Goal: Task Accomplishment & Management: Manage account settings

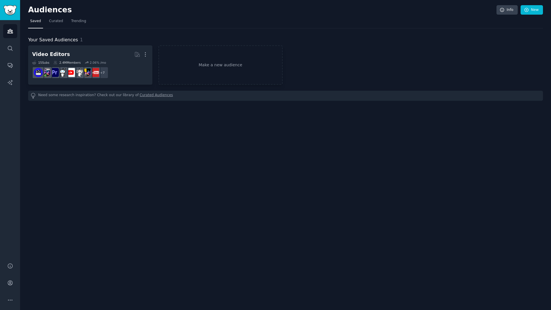
drag, startPoint x: 381, startPoint y: 24, endPoint x: 378, endPoint y: 24, distance: 3.2
click at [381, 24] on nav "Saved Curated Trending" at bounding box center [285, 23] width 515 height 12
click at [7, 47] on link "Search" at bounding box center [10, 48] width 14 height 14
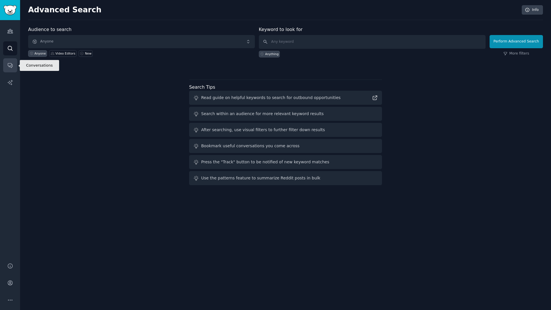
click at [12, 68] on icon "Sidebar" at bounding box center [10, 65] width 6 height 6
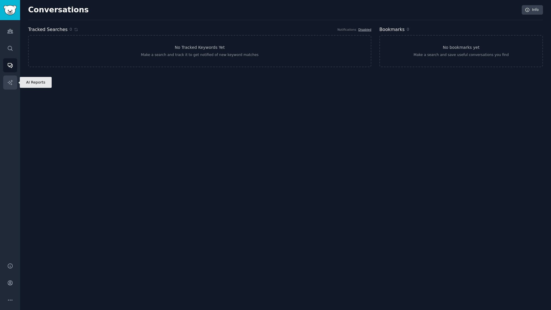
click at [12, 83] on icon "Sidebar" at bounding box center [10, 82] width 6 height 6
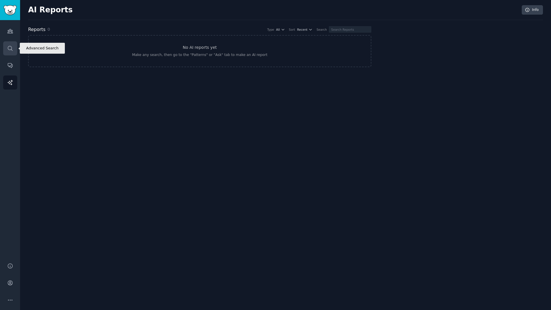
click at [14, 45] on link "Search" at bounding box center [10, 48] width 14 height 14
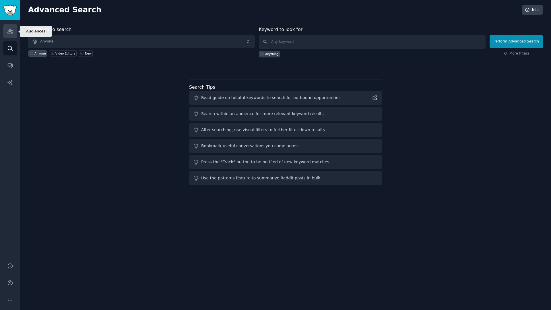
click at [10, 35] on link "Audiences" at bounding box center [10, 31] width 14 height 14
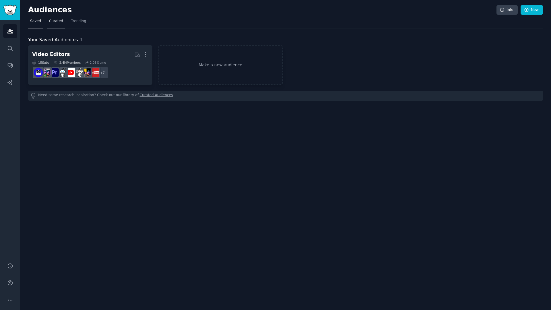
click at [61, 23] on link "Curated" at bounding box center [56, 23] width 18 height 12
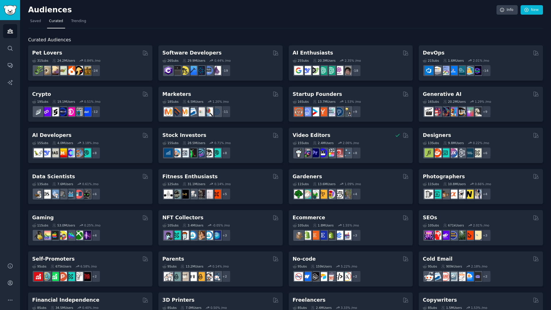
click at [188, 20] on nav "Saved Curated Trending" at bounding box center [285, 23] width 515 height 12
click at [113, 16] on div "Audiences Info New" at bounding box center [285, 11] width 515 height 12
click at [12, 62] on link "Conversations" at bounding box center [10, 65] width 14 height 14
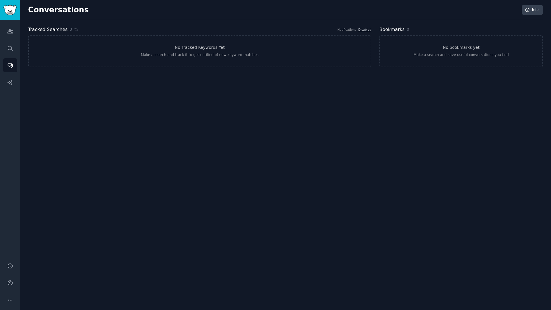
click at [12, 73] on div "Audiences Search Conversations AI Reports" at bounding box center [10, 138] width 20 height 236
click at [11, 83] on icon "Sidebar" at bounding box center [10, 82] width 6 height 6
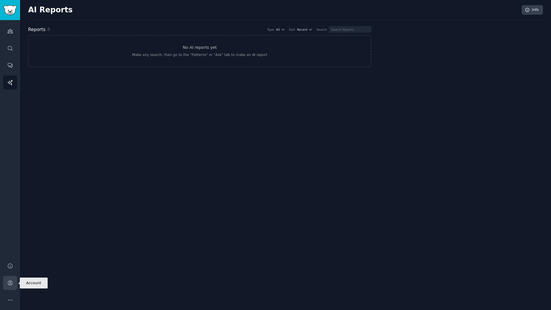
click at [10, 284] on icon "Sidebar" at bounding box center [10, 283] width 6 height 6
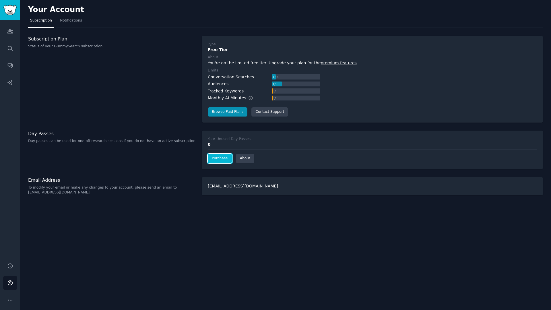
click at [223, 161] on link "Purchase" at bounding box center [220, 158] width 24 height 9
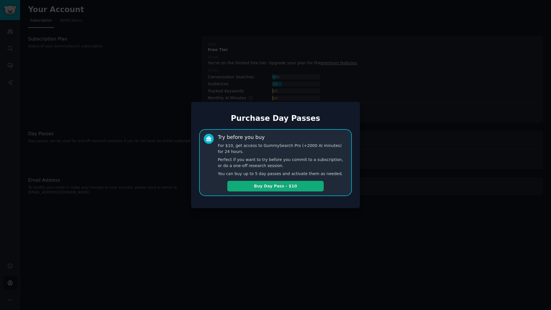
click at [247, 191] on button "Buy Day Pass - $10" at bounding box center [275, 186] width 96 height 11
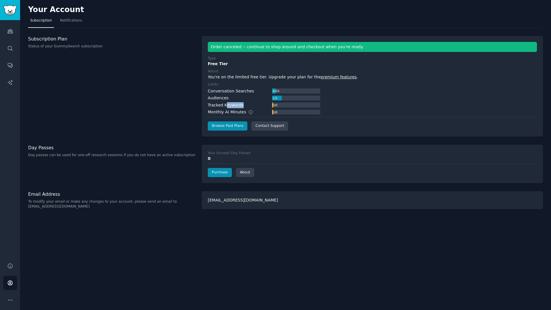
drag, startPoint x: 223, startPoint y: 105, endPoint x: 249, endPoint y: 104, distance: 25.5
click at [249, 104] on div "Tracked Keywords 0 / 0" at bounding box center [264, 105] width 112 height 6
drag, startPoint x: 217, startPoint y: 110, endPoint x: 229, endPoint y: 110, distance: 11.8
click at [229, 110] on div "Monthly AI Minutes" at bounding box center [233, 112] width 51 height 6
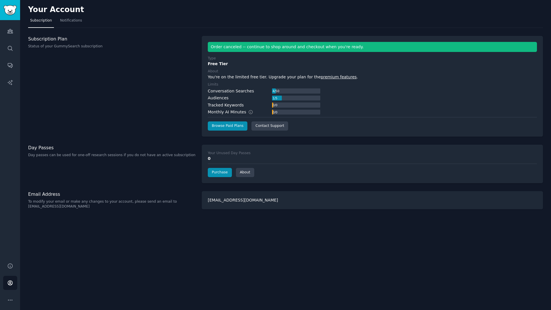
click at [228, 107] on div "Tracked Keywords" at bounding box center [226, 105] width 36 height 6
click at [12, 30] on icon "Sidebar" at bounding box center [10, 31] width 6 height 6
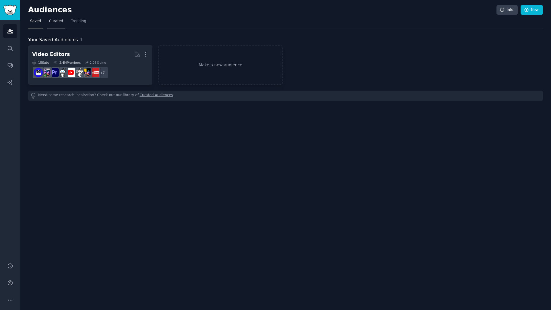
click at [50, 23] on span "Curated" at bounding box center [56, 21] width 14 height 5
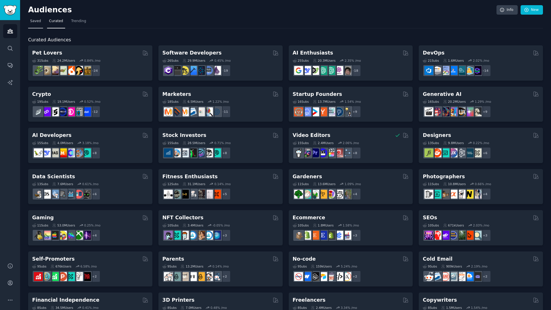
click at [40, 21] on link "Saved" at bounding box center [35, 23] width 15 height 12
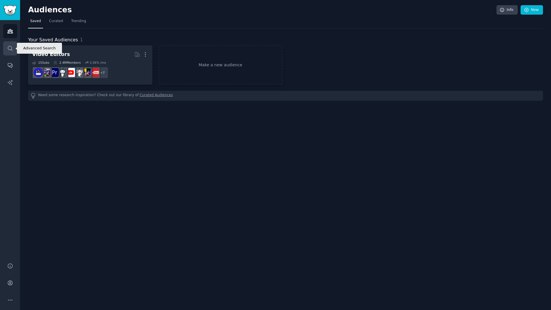
click at [10, 44] on link "Search" at bounding box center [10, 48] width 14 height 14
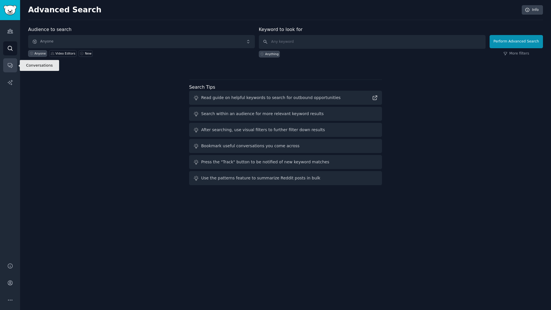
click at [8, 65] on icon "Sidebar" at bounding box center [10, 65] width 6 height 6
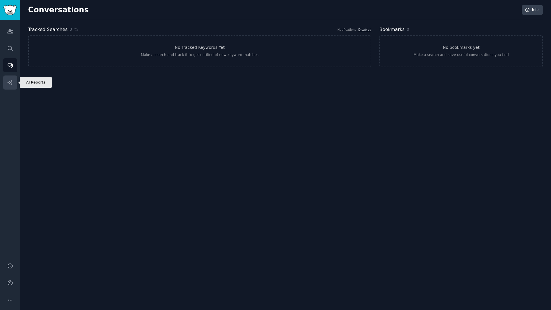
click at [11, 79] on icon "Sidebar" at bounding box center [10, 82] width 6 height 6
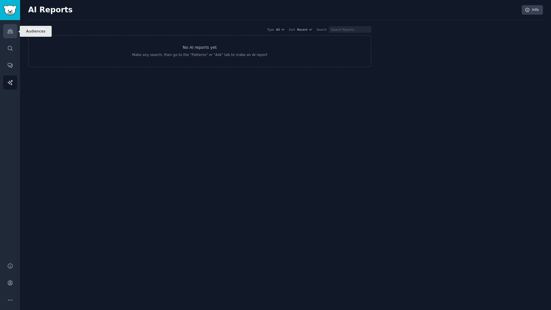
click at [11, 32] on icon "Sidebar" at bounding box center [9, 31] width 5 height 4
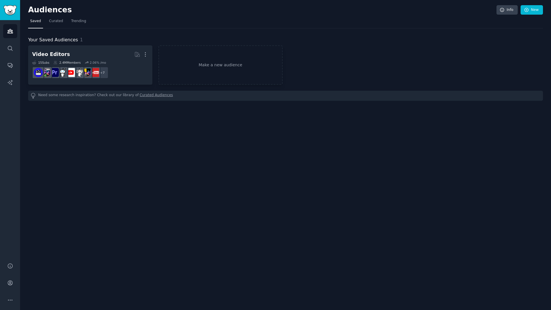
click at [284, 131] on div "Audiences Info New Saved Curated Trending Your Saved Audiences 1 Video Editors …" at bounding box center [285, 155] width 531 height 310
click at [54, 24] on span "Curated" at bounding box center [56, 21] width 14 height 5
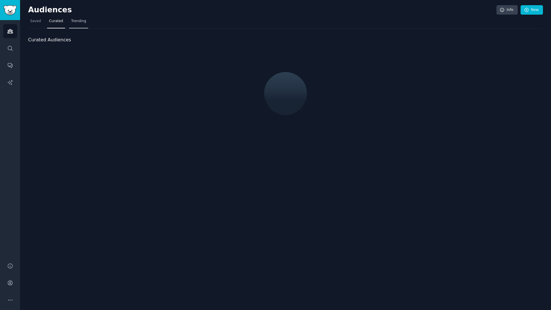
click at [74, 22] on span "Trending" at bounding box center [78, 21] width 15 height 5
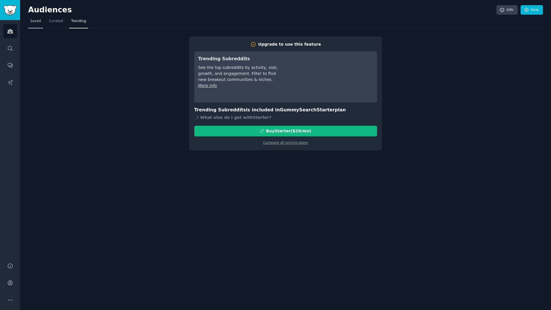
click at [34, 21] on span "Saved" at bounding box center [35, 21] width 11 height 5
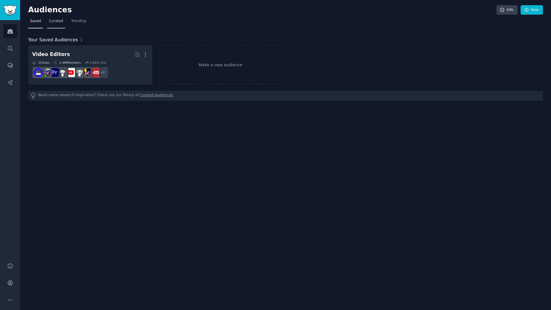
click at [51, 21] on span "Curated" at bounding box center [56, 21] width 14 height 5
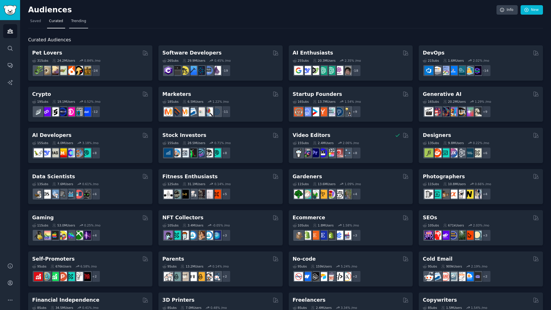
click at [77, 20] on span "Trending" at bounding box center [78, 21] width 15 height 5
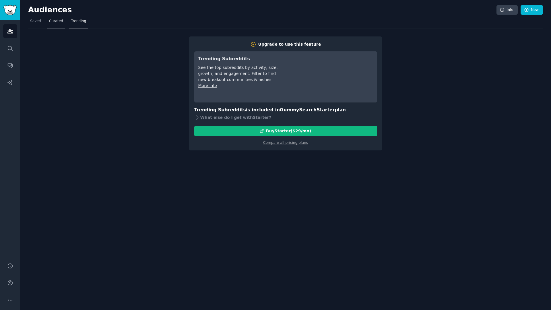
click at [55, 22] on span "Curated" at bounding box center [56, 21] width 14 height 5
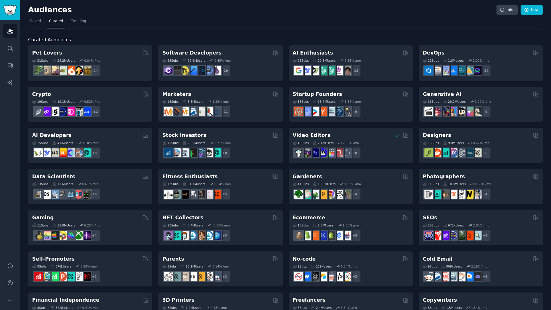
click at [212, 13] on h2 "Audiences" at bounding box center [262, 9] width 468 height 9
click at [75, 20] on span "Trending" at bounding box center [78, 21] width 15 height 5
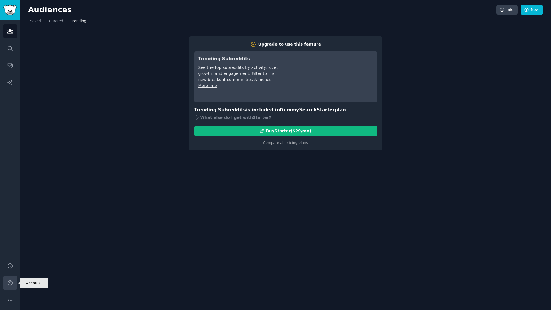
click at [10, 282] on icon "Sidebar" at bounding box center [10, 283] width 6 height 6
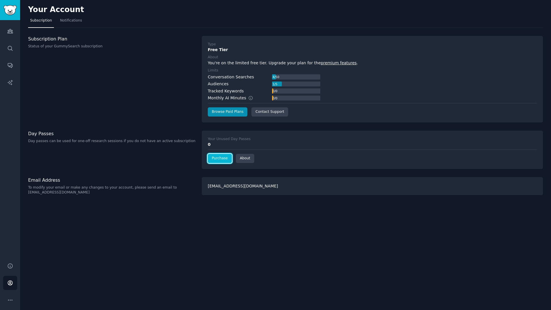
click at [219, 158] on link "Purchase" at bounding box center [220, 158] width 24 height 9
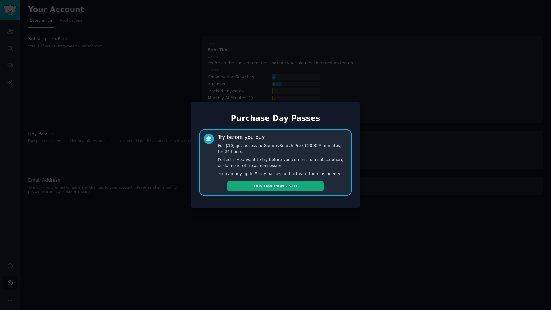
click at [241, 182] on button "Buy Day Pass - $10" at bounding box center [275, 186] width 96 height 11
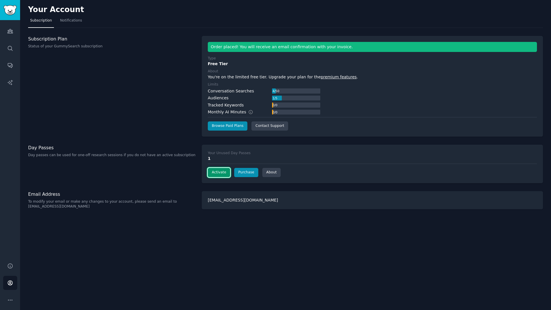
click at [217, 173] on button "Activate" at bounding box center [219, 172] width 22 height 9
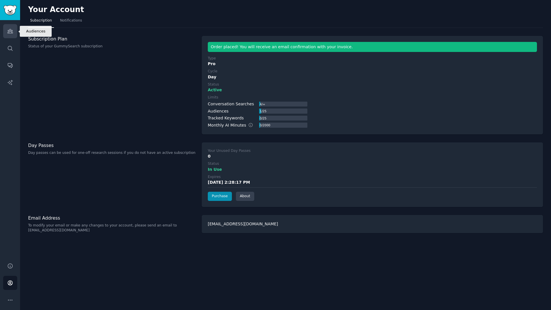
click at [14, 34] on link "Audiences" at bounding box center [10, 31] width 14 height 14
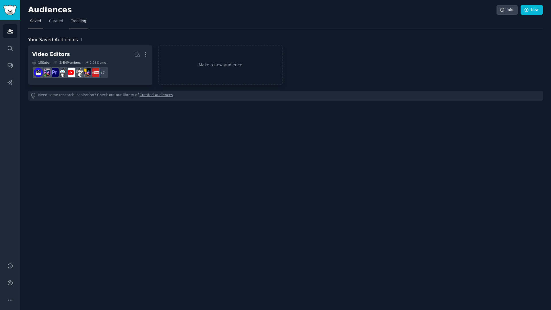
click at [78, 25] on link "Trending" at bounding box center [78, 23] width 19 height 12
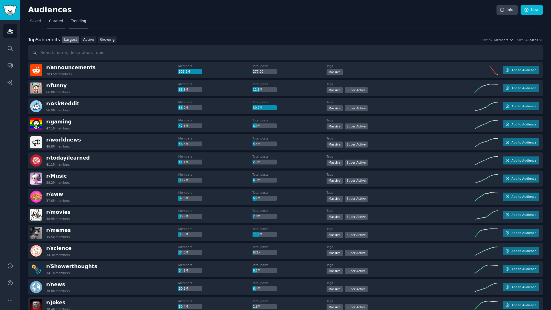
click at [51, 20] on span "Curated" at bounding box center [56, 21] width 14 height 5
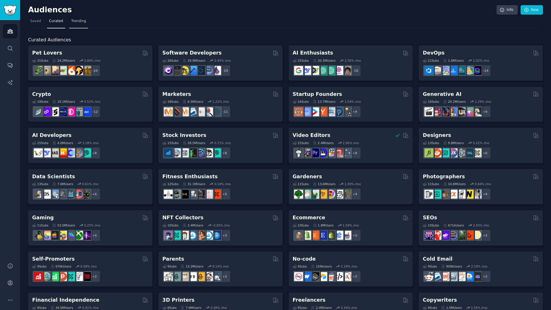
click at [81, 23] on span "Trending" at bounding box center [78, 21] width 15 height 5
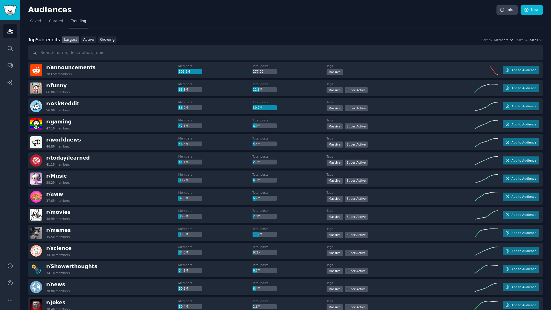
click at [55, 24] on link "Curated" at bounding box center [56, 23] width 18 height 12
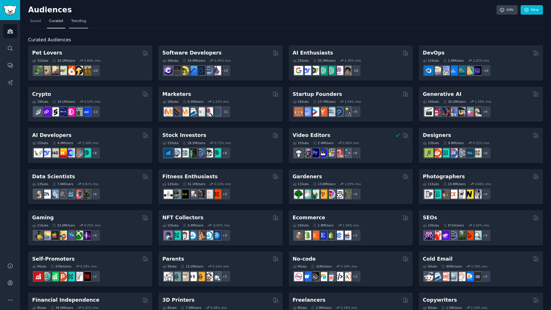
click at [73, 21] on span "Trending" at bounding box center [78, 21] width 15 height 5
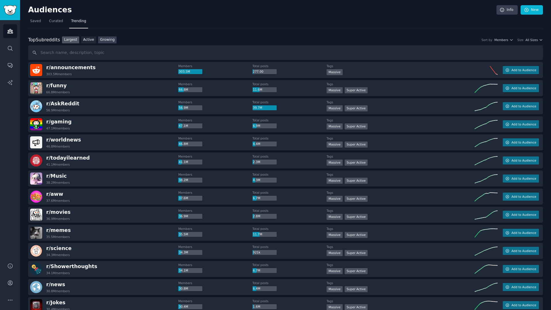
click at [103, 38] on link "Growing" at bounding box center [107, 39] width 19 height 7
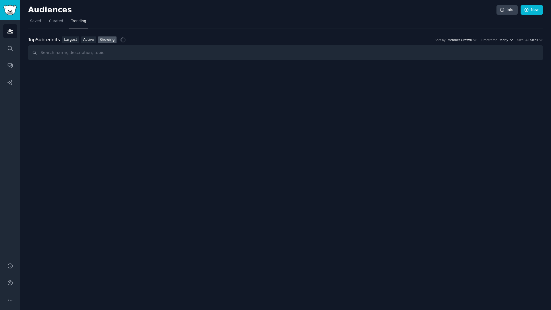
click at [472, 40] on span "Member Growth" at bounding box center [460, 40] width 24 height 4
click at [497, 39] on div "Timeframe" at bounding box center [489, 40] width 16 height 4
click at [508, 41] on span "Yearly" at bounding box center [503, 40] width 9 height 4
click at [482, 72] on div "Weekly" at bounding box center [484, 71] width 53 height 10
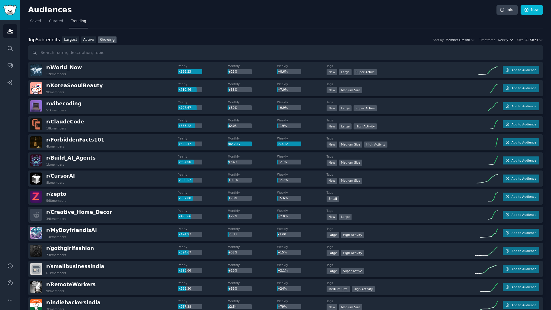
click at [533, 41] on span "All Sizes" at bounding box center [531, 40] width 12 height 4
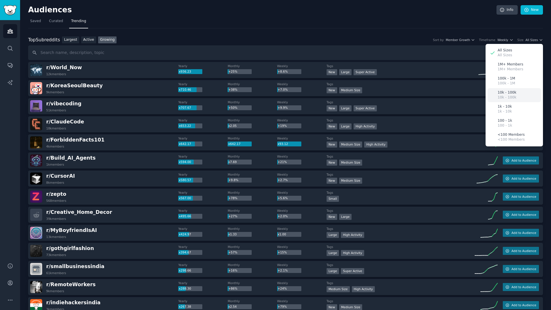
click at [506, 94] on p "10k - 100k" at bounding box center [506, 92] width 19 height 5
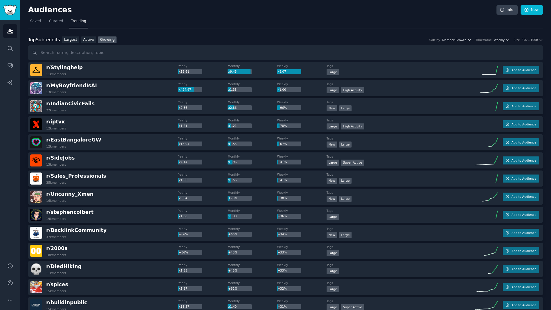
click at [536, 39] on span "10k - 100k" at bounding box center [530, 40] width 16 height 4
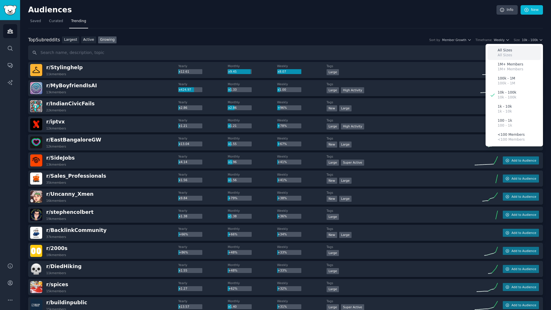
click at [511, 52] on div "All Sizes All Sizes" at bounding box center [513, 53] width 53 height 14
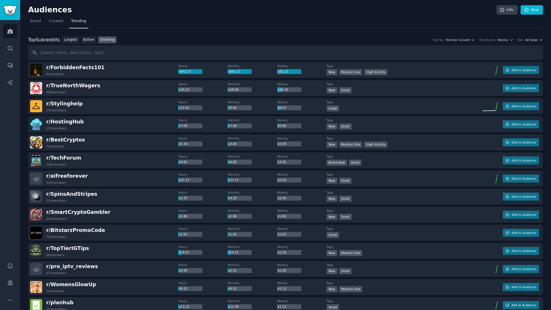
click at [527, 42] on span "All Sizes" at bounding box center [531, 40] width 12 height 4
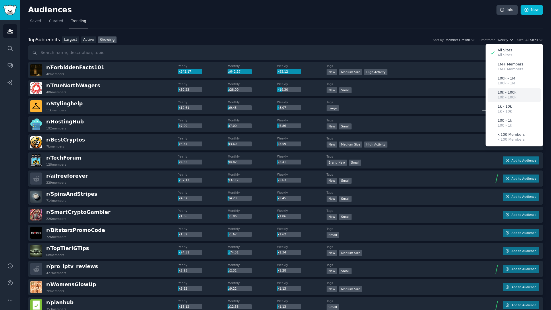
click at [503, 94] on p "10k - 100k" at bounding box center [506, 92] width 19 height 5
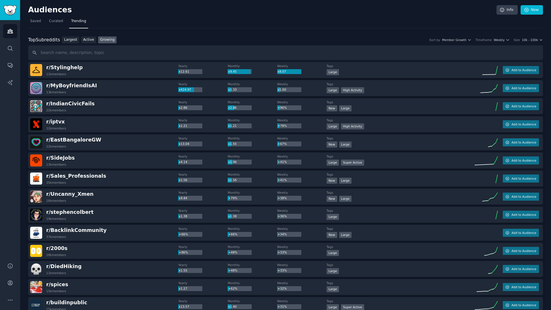
click at [140, 105] on div "r/ IndianCivicFails 22k members" at bounding box center [104, 106] width 148 height 12
click at [514, 71] on span "Add to Audience" at bounding box center [523, 70] width 25 height 4
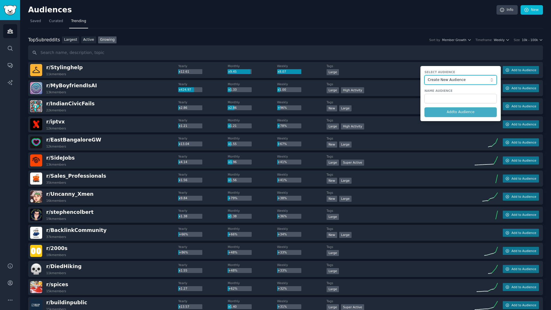
click at [444, 78] on span "Create New Audience" at bounding box center [458, 79] width 63 height 5
click at [440, 90] on span "Create New Audience" at bounding box center [462, 91] width 60 height 5
click at [449, 99] on input "text" at bounding box center [460, 99] width 72 height 10
click at [457, 97] on input "text" at bounding box center [460, 99] width 72 height 10
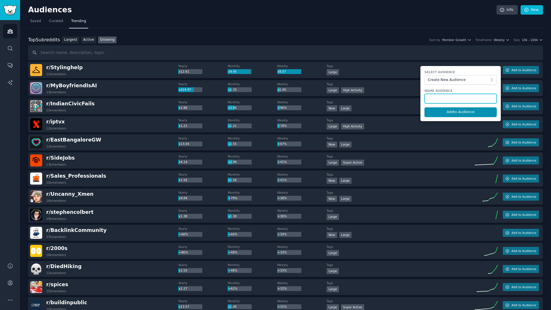
type input "f"
type input "Fashion Styling"
click at [451, 113] on button "Add to Audience" at bounding box center [460, 112] width 72 height 10
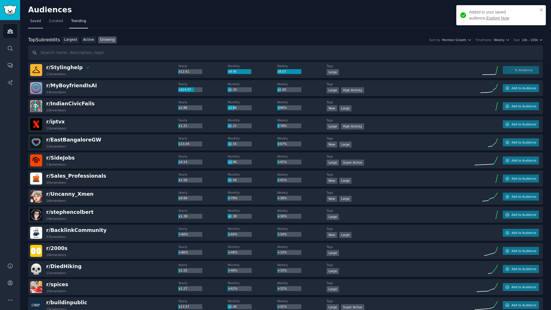
click at [35, 19] on span "Saved" at bounding box center [35, 21] width 11 height 5
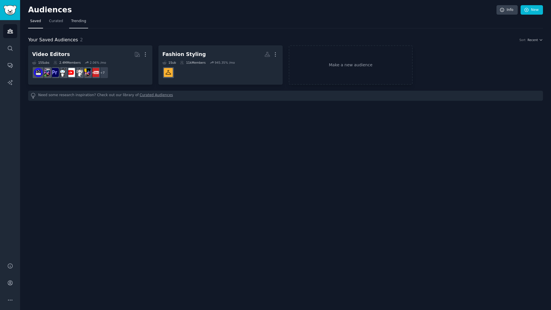
click at [75, 22] on span "Trending" at bounding box center [78, 21] width 15 height 5
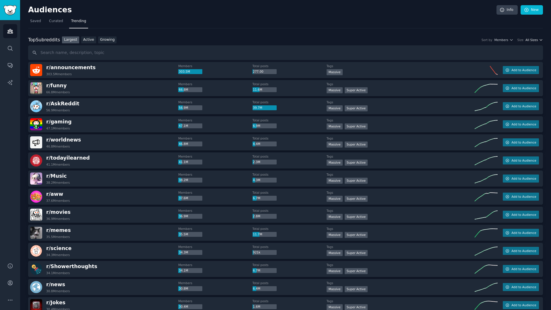
click at [530, 38] on span "All Sizes" at bounding box center [531, 40] width 12 height 4
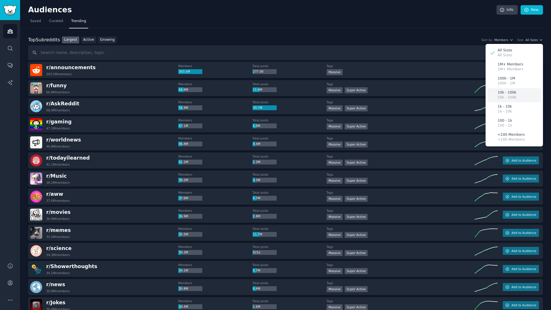
click at [502, 96] on p "10k - 100k" at bounding box center [506, 97] width 19 height 5
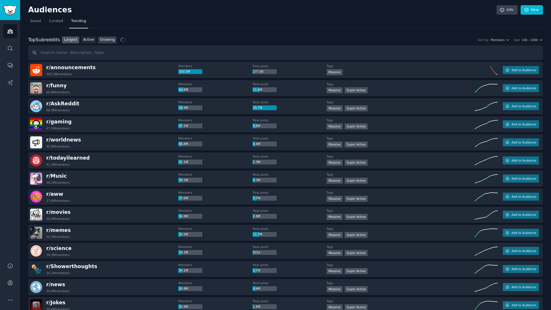
click at [108, 40] on link "Growing" at bounding box center [107, 39] width 19 height 7
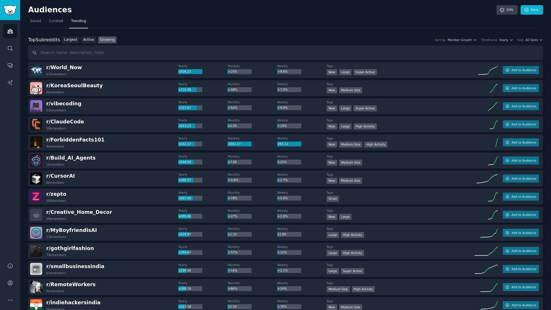
click at [533, 43] on div "Top Subreddits Top Subreddits Largest Active Growing Sort by Member Growth Time…" at bounding box center [285, 39] width 515 height 7
click at [534, 40] on span "All Sizes" at bounding box center [531, 40] width 12 height 4
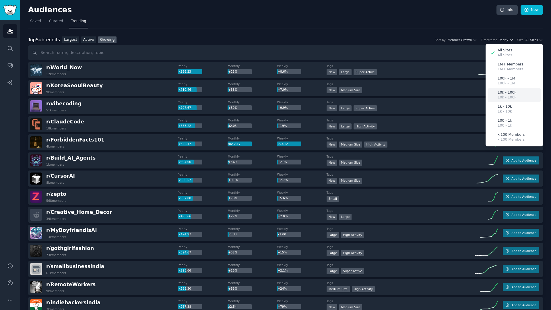
click at [513, 94] on div "10k - 100k 10k - 100k" at bounding box center [513, 95] width 53 height 14
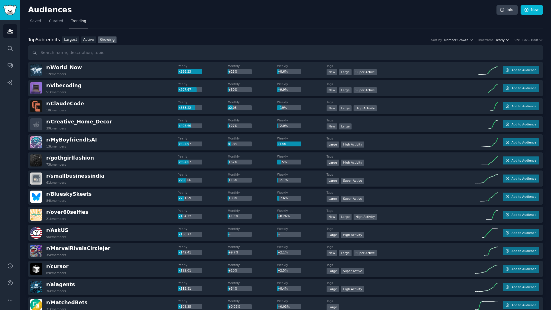
click at [506, 40] on button "Yearly" at bounding box center [502, 40] width 14 height 4
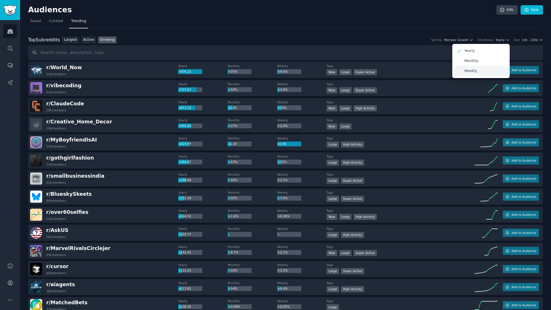
click at [480, 73] on div "Weekly" at bounding box center [480, 71] width 53 height 10
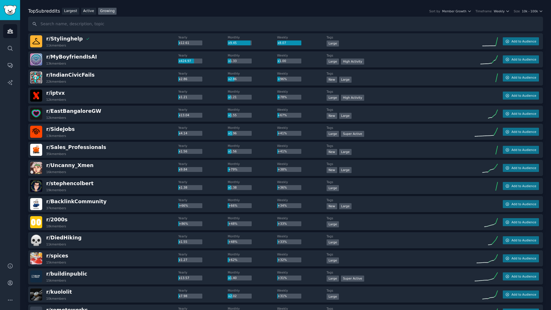
scroll to position [172, 0]
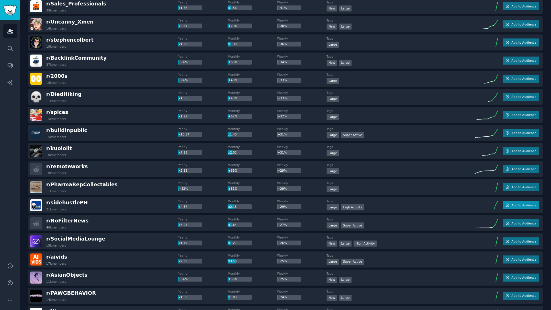
click at [519, 207] on button "Add to Audience" at bounding box center [521, 205] width 36 height 8
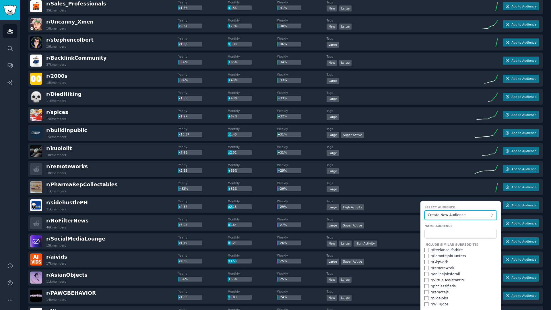
click at [456, 215] on span "Create New Audience" at bounding box center [458, 215] width 63 height 5
click at [455, 209] on div "Select Audience Create New Audience Create New Audience Video Editors Fashion S…" at bounding box center [460, 212] width 72 height 15
click at [448, 232] on input "text" at bounding box center [460, 234] width 72 height 10
type input "Side Hustles"
drag, startPoint x: 425, startPoint y: 244, endPoint x: 469, endPoint y: 245, distance: 44.2
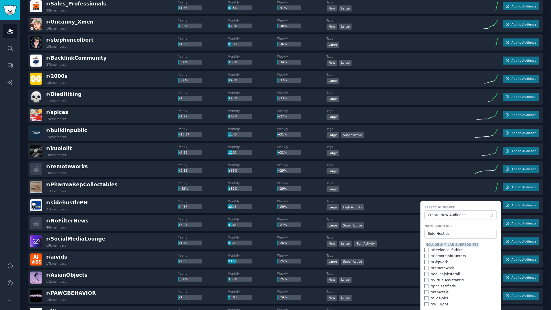
click at [469, 245] on label "Include Similar Subreddits?" at bounding box center [460, 244] width 72 height 4
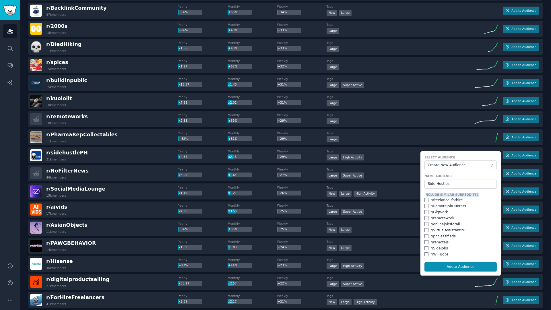
scroll to position [230, 0]
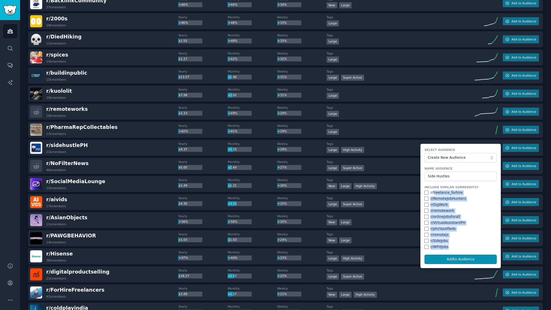
drag, startPoint x: 433, startPoint y: 194, endPoint x: 450, endPoint y: 244, distance: 53.2
click at [450, 244] on div "Include Similar Subreddits? r/ freelance_forhire r/ RemoteJobHunters r/ GigWork…" at bounding box center [460, 217] width 72 height 64
click at [493, 199] on div "r/ RemoteJobHunters" at bounding box center [460, 198] width 72 height 5
click at [425, 193] on input "checkbox" at bounding box center [426, 192] width 4 height 4
checkbox input "true"
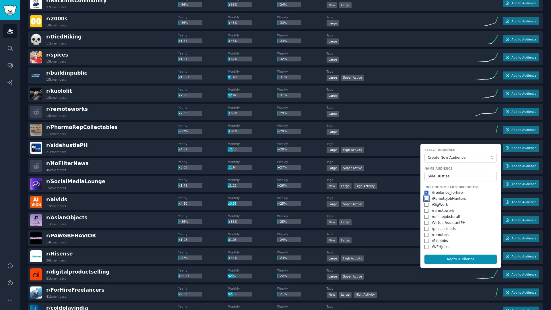
click at [424, 199] on input "checkbox" at bounding box center [426, 199] width 4 height 4
checkbox input "true"
click at [424, 205] on input "checkbox" at bounding box center [426, 205] width 4 height 4
checkbox input "true"
click at [425, 210] on input "checkbox" at bounding box center [426, 211] width 4 height 4
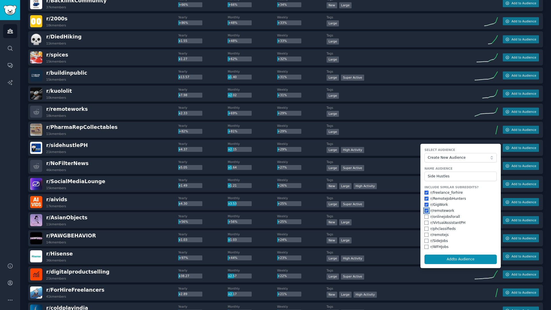
checkbox input "true"
click at [425, 217] on input "checkbox" at bounding box center [426, 217] width 4 height 4
checkbox input "true"
click at [425, 222] on input "checkbox" at bounding box center [426, 223] width 4 height 4
checkbox input "true"
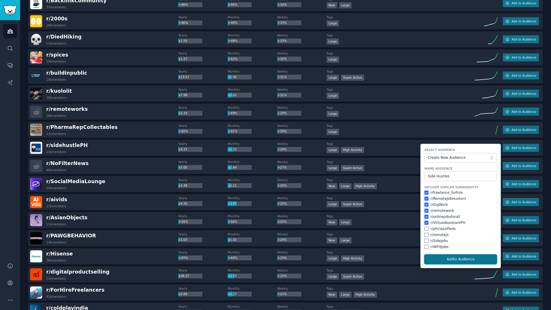
click at [454, 260] on button "Add to Audience" at bounding box center [460, 259] width 72 height 10
checkbox input "false"
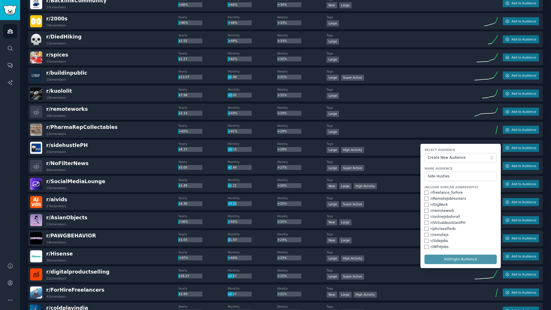
checkbox input "false"
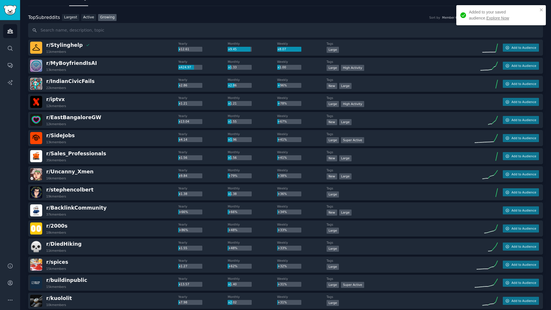
scroll to position [0, 0]
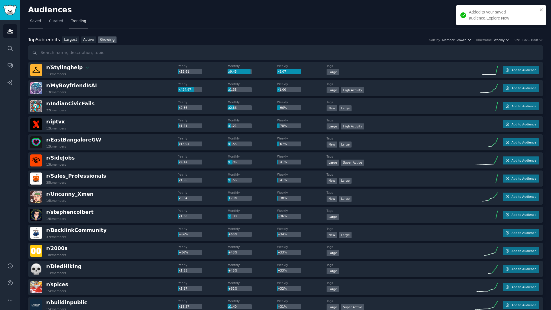
click at [37, 24] on link "Saved" at bounding box center [35, 23] width 15 height 12
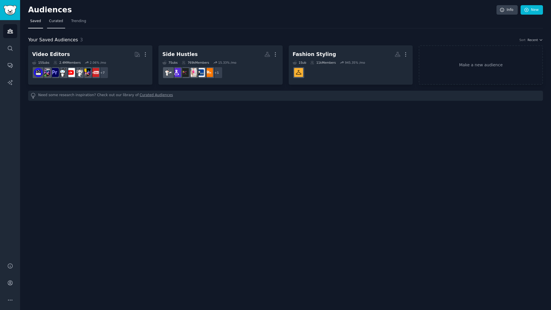
click at [53, 20] on span "Curated" at bounding box center [56, 21] width 14 height 5
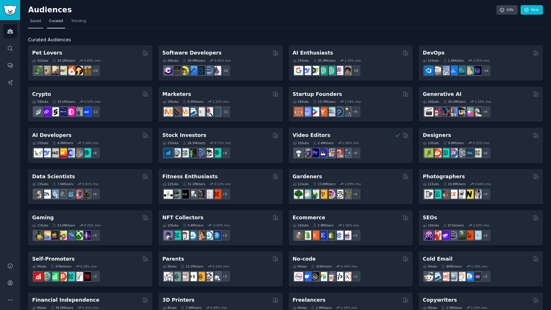
click at [34, 23] on span "Saved" at bounding box center [35, 21] width 11 height 5
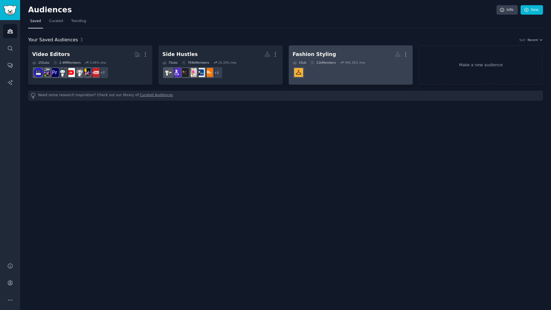
click at [382, 70] on dd "r/Stylinghelp" at bounding box center [351, 73] width 116 height 16
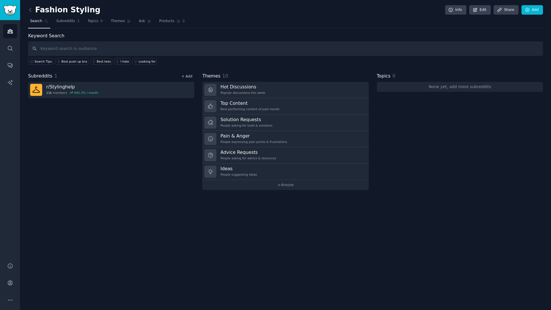
click at [191, 75] on link "+ Add" at bounding box center [186, 76] width 11 height 4
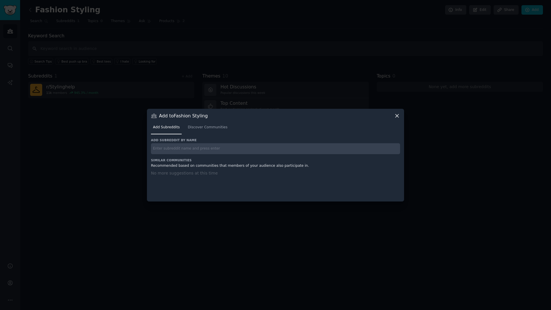
click at [189, 148] on input "text" at bounding box center [275, 148] width 249 height 11
click at [199, 128] on span "Discover Communities" at bounding box center [208, 127] width 40 height 5
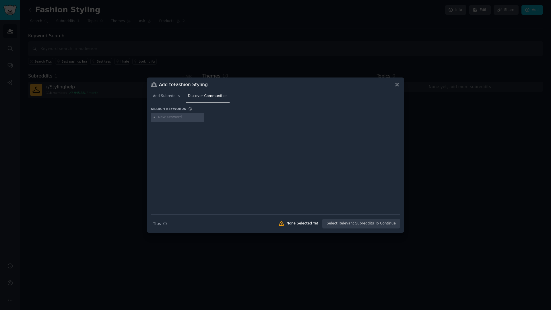
click at [174, 118] on input "text" at bounding box center [180, 117] width 44 height 5
type input "y"
type input "styling"
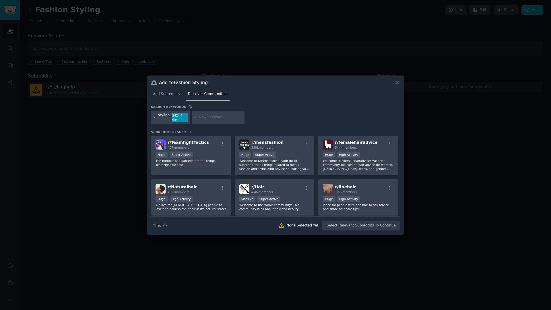
scroll to position [143, 0]
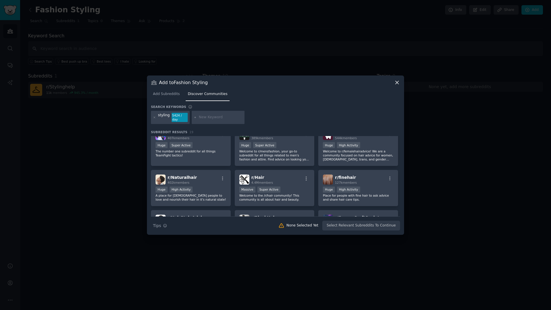
click at [396, 84] on icon at bounding box center [397, 82] width 6 height 6
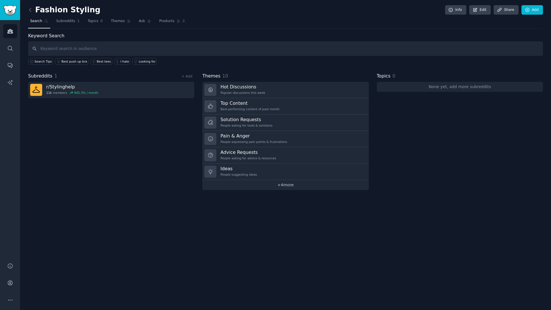
click at [280, 185] on link "+ 4 more" at bounding box center [285, 185] width 166 height 10
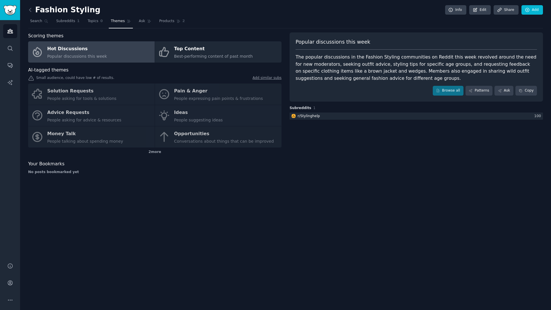
click at [196, 151] on div "2 more" at bounding box center [154, 151] width 253 height 9
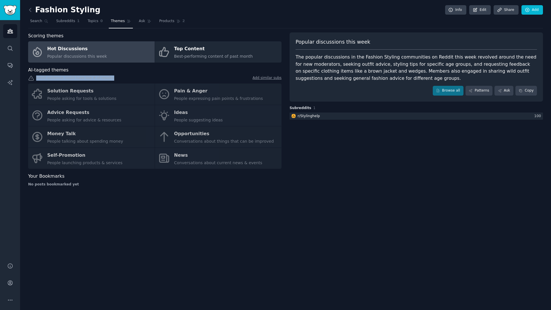
drag, startPoint x: 36, startPoint y: 77, endPoint x: 116, endPoint y: 79, distance: 79.2
click at [116, 79] on div "Small audience, could have low # of results. Add similar subs" at bounding box center [154, 78] width 253 height 6
click at [28, 9] on icon at bounding box center [30, 10] width 6 height 6
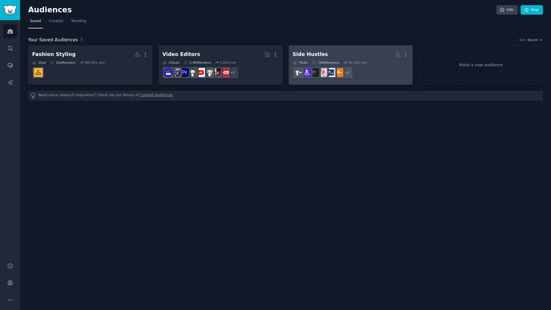
click at [370, 74] on dd "r/remotework + 1" at bounding box center [351, 73] width 116 height 16
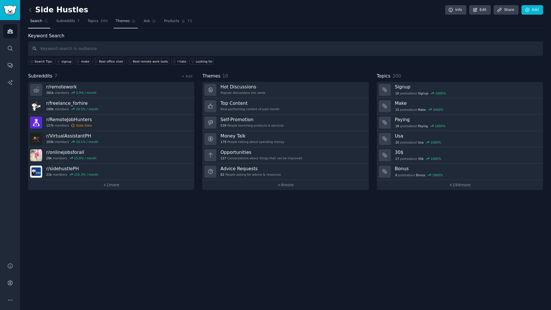
click at [120, 21] on span "Themes" at bounding box center [123, 21] width 14 height 5
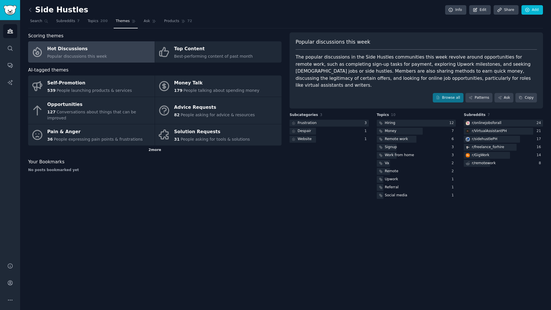
click at [156, 145] on div "2 more" at bounding box center [154, 149] width 253 height 9
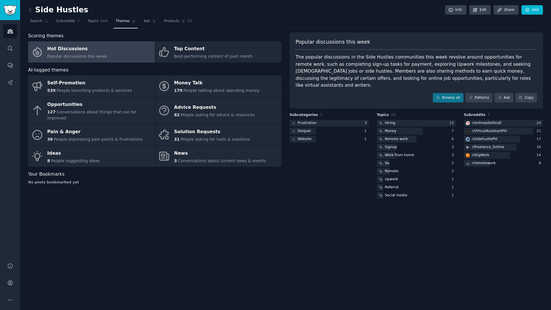
click at [169, 188] on div "Scoring themes Hot Discussions Popular discussions this week Top Content Best-p…" at bounding box center [154, 116] width 253 height 168
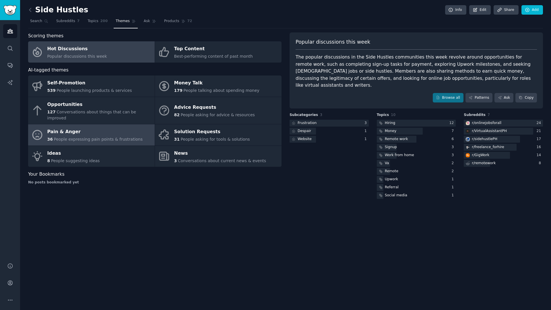
click at [62, 129] on div "Pain & Anger" at bounding box center [95, 131] width 96 height 9
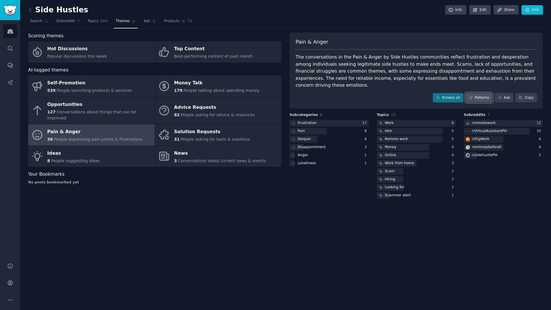
click at [488, 93] on link "Patterns" at bounding box center [478, 98] width 27 height 10
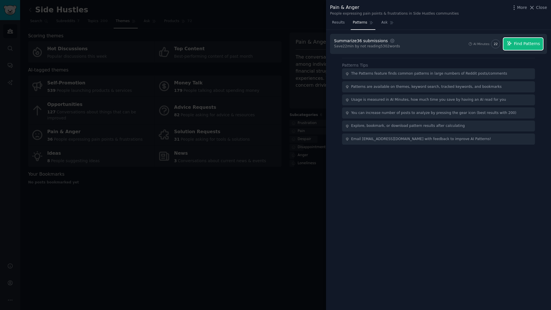
click at [526, 45] on span "Find Patterns" at bounding box center [527, 44] width 26 height 6
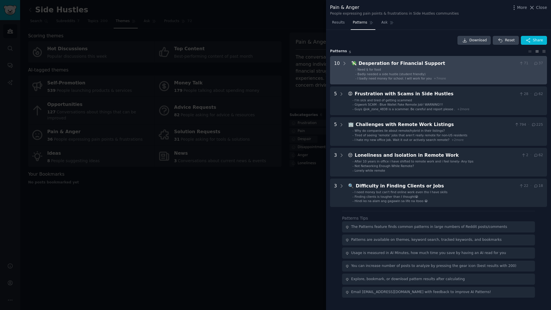
click at [360, 72] on span "Badly needed a side hustle (student friendly)" at bounding box center [391, 73] width 68 height 3
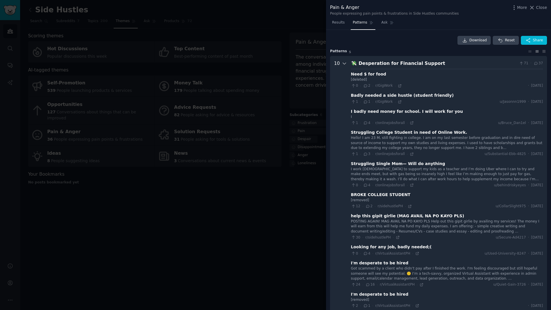
click at [342, 86] on div at bounding box center [344, 191] width 5 height 262
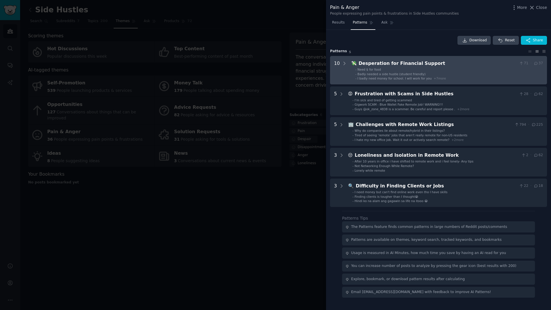
click at [392, 73] on span "Badly needed a side hustle (student friendly)" at bounding box center [391, 73] width 68 height 3
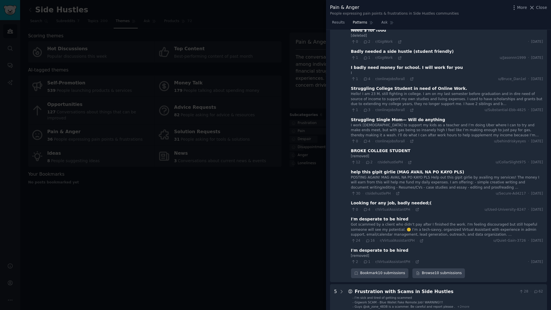
scroll to position [83, 0]
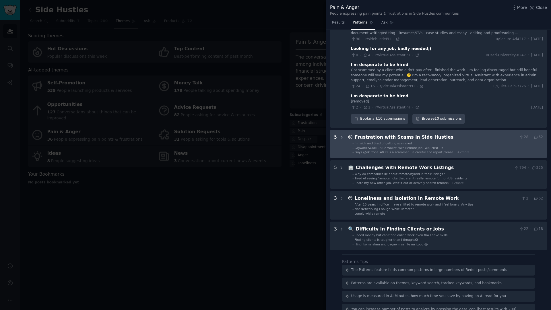
click at [380, 147] on span "Gigwork SCAM - Blue Wallet Fake Remote Job! WARNING!!!" at bounding box center [399, 147] width 88 height 3
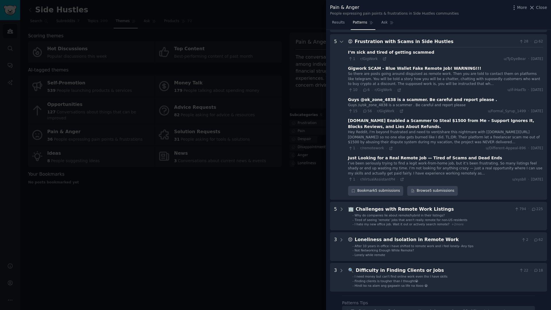
scroll to position [298, 0]
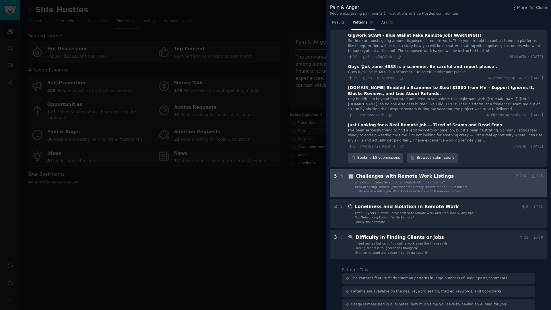
click at [446, 182] on li "- Why do companies lie about remote/hybrid in their listings?" at bounding box center [447, 182] width 190 height 4
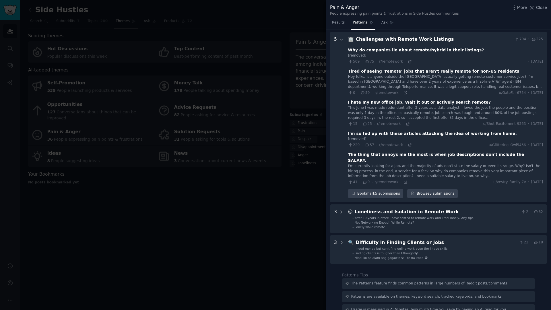
scroll to position [466, 0]
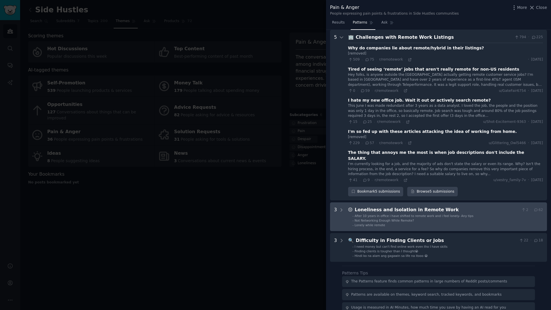
click at [442, 214] on span "After 10 years in office i have shifted to remote work and i feel lonely- Any t…" at bounding box center [414, 215] width 119 height 3
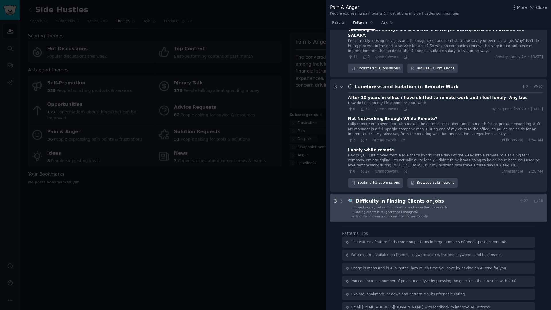
scroll to position [592, 0]
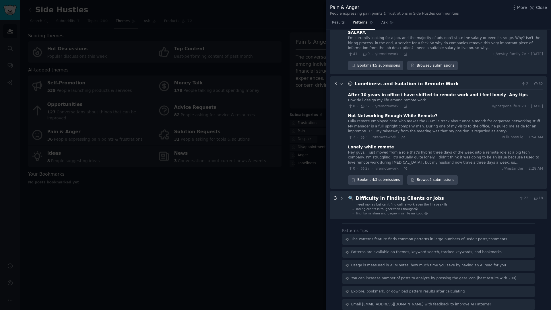
click at [283, 108] on div at bounding box center [275, 155] width 551 height 310
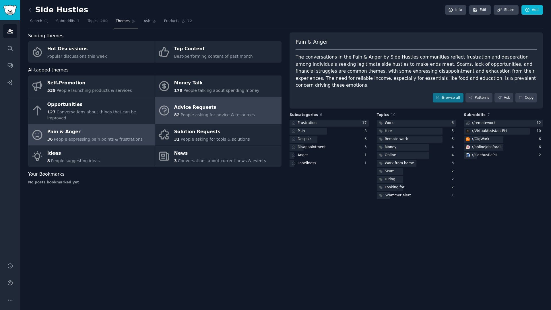
click at [215, 112] on span "People asking for advice & resources" at bounding box center [217, 114] width 74 height 5
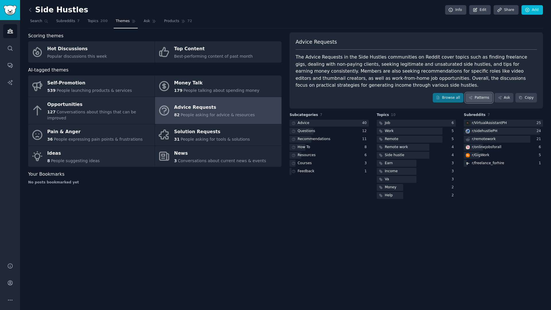
click at [483, 100] on link "Patterns" at bounding box center [478, 98] width 27 height 10
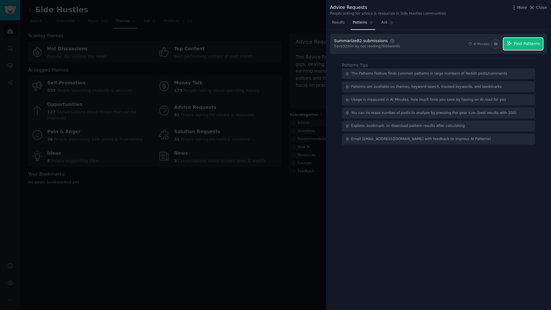
click at [523, 45] on span "Find Patterns" at bounding box center [527, 44] width 26 height 6
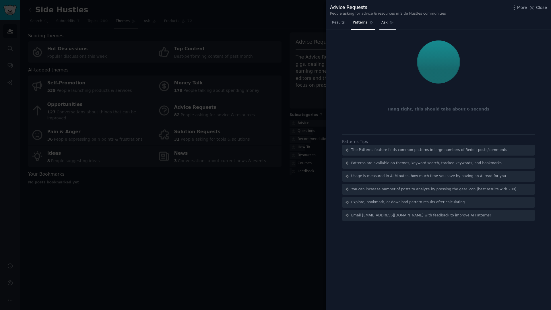
click at [382, 24] on span "Ask" at bounding box center [384, 22] width 6 height 5
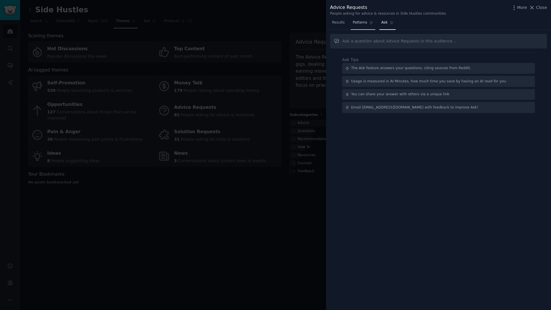
click at [361, 26] on link "Patterns" at bounding box center [363, 24] width 24 height 12
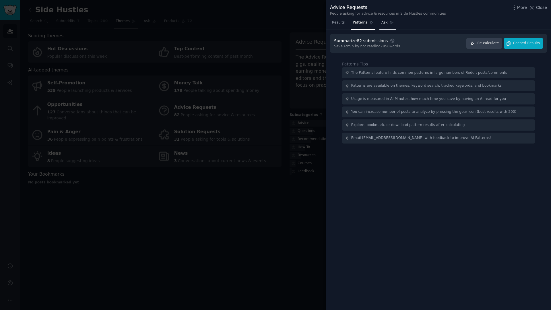
click at [381, 25] on span "Ask" at bounding box center [384, 22] width 6 height 5
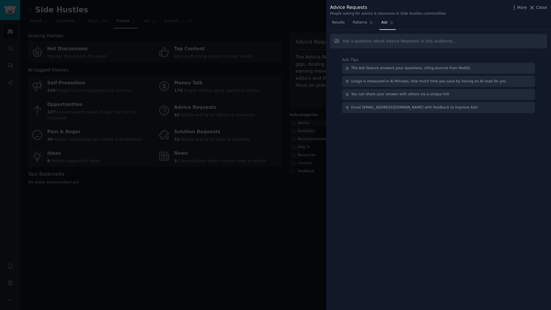
click at [372, 42] on input "text" at bounding box center [438, 41] width 217 height 15
type input "W"
type input "Are there people asking advice about work payme"
drag, startPoint x: 437, startPoint y: 42, endPoint x: 322, endPoint y: 42, distance: 115.0
click at [322, 42] on div "Advice Requests People asking for advice & resources in Side Hustles communitie…" at bounding box center [275, 155] width 551 height 310
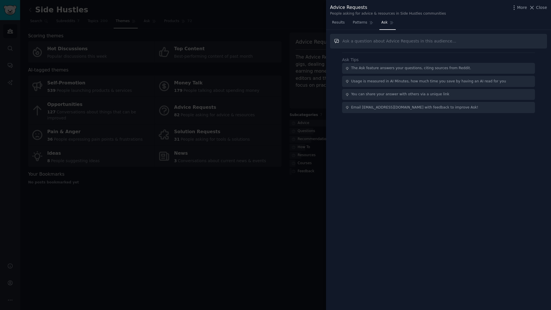
click at [409, 41] on input "text" at bounding box center [438, 41] width 217 height 15
type input "are there people asking about the best mode of payment for receiving payment fr…"
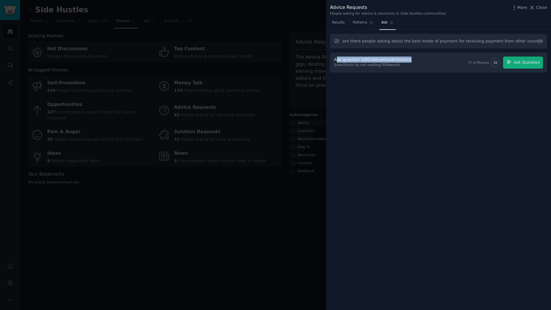
drag, startPoint x: 336, startPoint y: 60, endPoint x: 413, endPoint y: 58, distance: 76.9
click at [412, 58] on div "Ask question to 82 relevant submissions Save 32 min by not reading 7856 words A…" at bounding box center [438, 63] width 209 height 12
click at [519, 64] on span "Ask Question" at bounding box center [526, 62] width 26 height 6
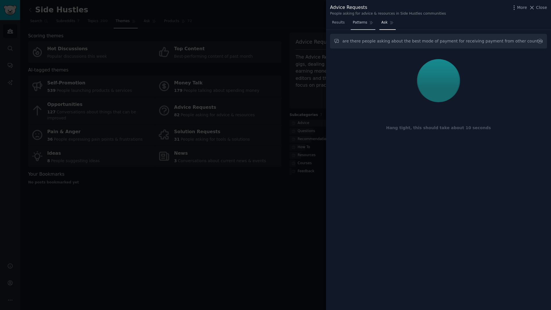
click at [361, 24] on span "Patterns" at bounding box center [360, 22] width 14 height 5
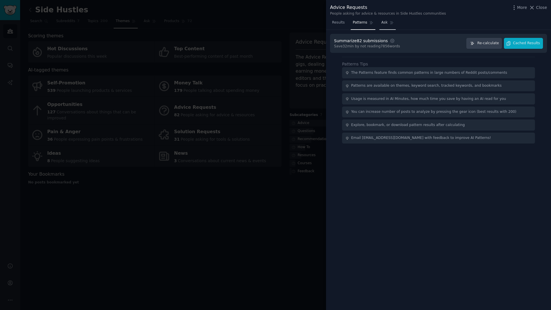
click at [390, 23] on icon at bounding box center [392, 23] width 4 height 4
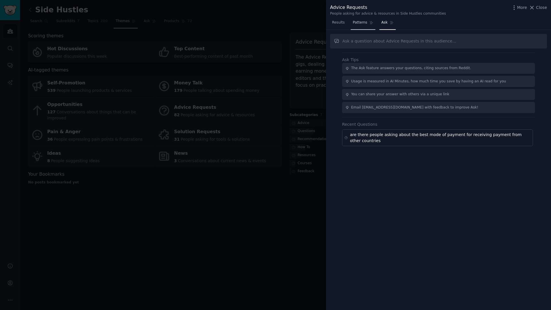
click at [358, 26] on link "Patterns" at bounding box center [363, 24] width 24 height 12
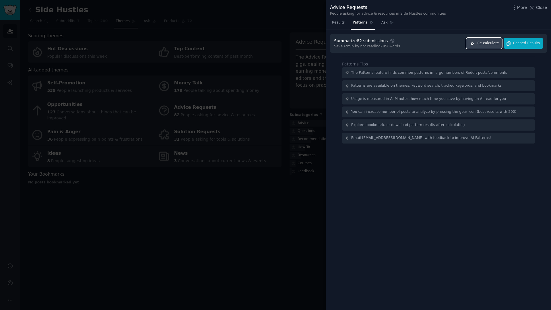
click at [489, 46] on button "Re-calculate" at bounding box center [484, 43] width 36 height 11
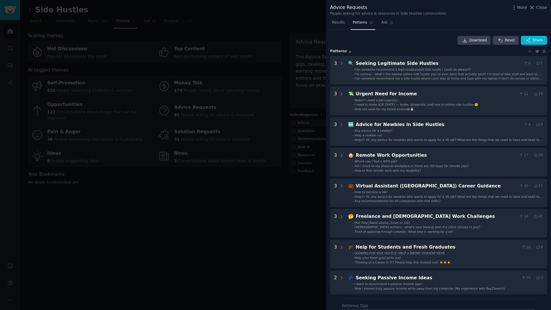
click at [385, 45] on div "Download Reset Share Pattern s 8 3 🔍 Seeking Legitimate Side Hustles 6 · 1 - Ca…" at bounding box center [438, 165] width 217 height 258
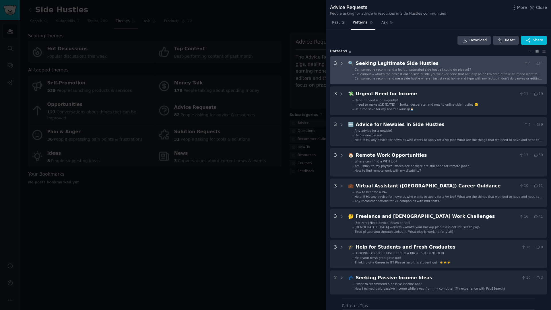
click at [361, 69] on span "Can someone recommend a legit,unsaturated side hustle I could do please??" at bounding box center [413, 69] width 116 height 3
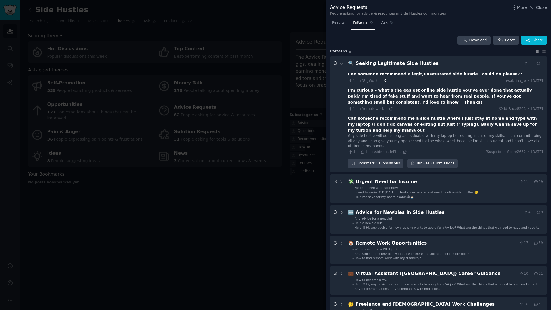
click at [382, 82] on icon at bounding box center [384, 81] width 4 height 4
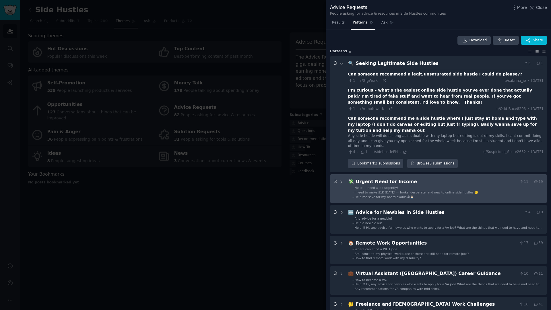
click at [414, 186] on li "- Hello!! I need a job urgently!" at bounding box center [447, 188] width 190 height 4
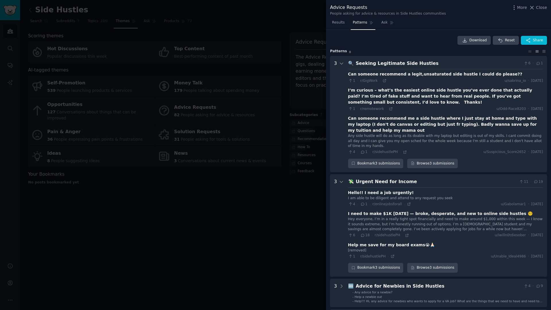
click at [295, 84] on div at bounding box center [275, 155] width 551 height 310
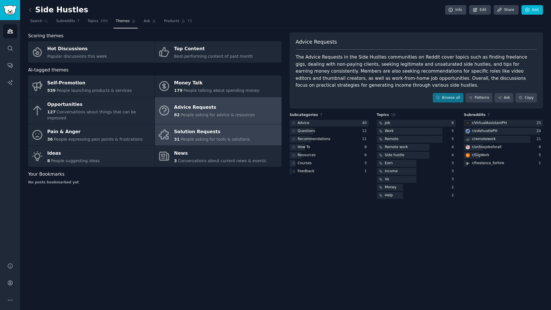
click at [226, 136] on link "Solution Requests 31 People asking for tools & solutions" at bounding box center [218, 134] width 127 height 21
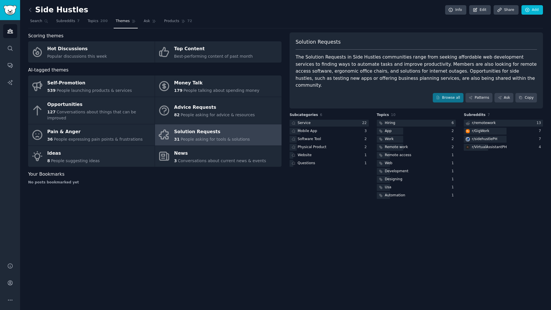
click at [195, 184] on div "Scoring themes Hot Discussions Popular discussions this week Top Content Best-p…" at bounding box center [154, 116] width 253 height 168
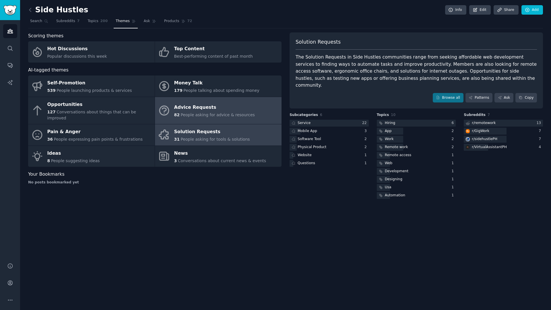
click at [232, 108] on div "Advice Requests" at bounding box center [214, 107] width 81 height 9
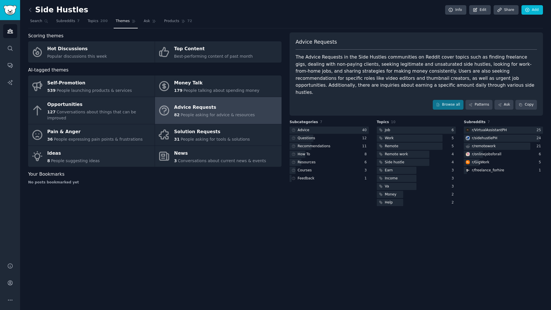
click at [242, 112] on span "People asking for advice & resources" at bounding box center [217, 114] width 74 height 5
click at [507, 100] on link "Ask" at bounding box center [503, 105] width 19 height 10
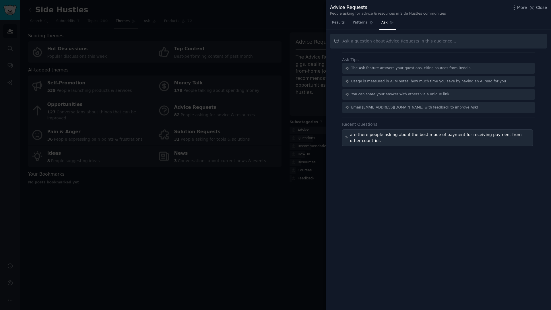
click at [364, 137] on div "are there people asking about the best mode of payment for receiving payment fr…" at bounding box center [440, 138] width 181 height 12
type input "are there people asking about the best mode of payment for receiving payment fr…"
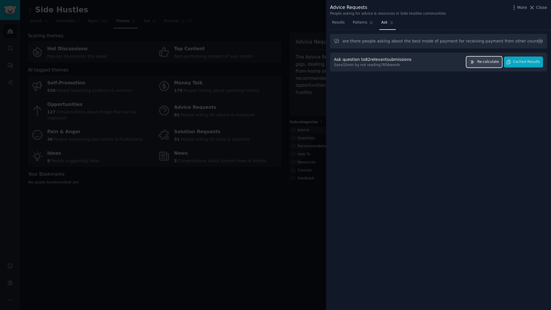
click at [490, 63] on span "Re-calculate" at bounding box center [488, 61] width 22 height 5
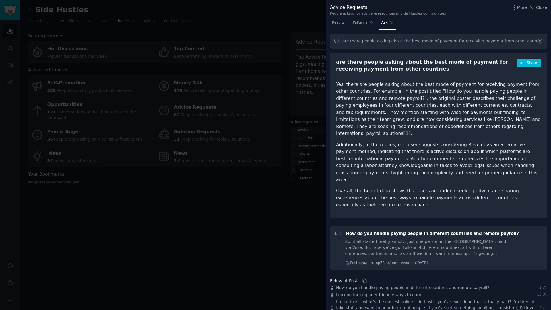
scroll to position [33, 0]
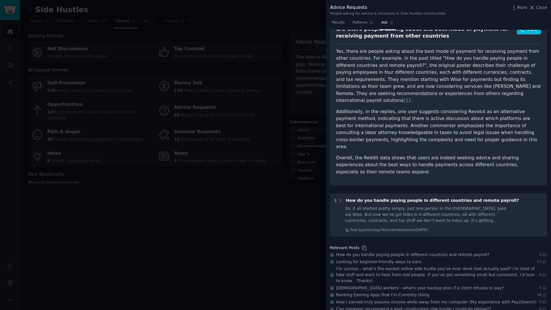
click at [382, 97] on article "Yes, there are people asking about the best mode of payment for receiving payme…" at bounding box center [438, 112] width 205 height 128
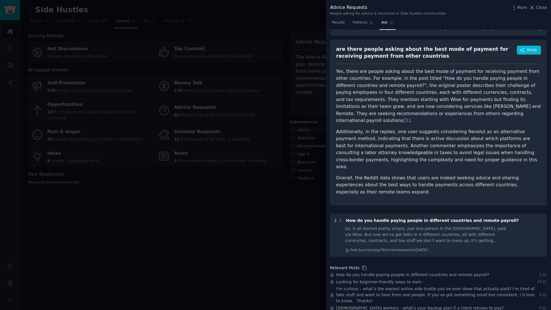
scroll to position [0, 0]
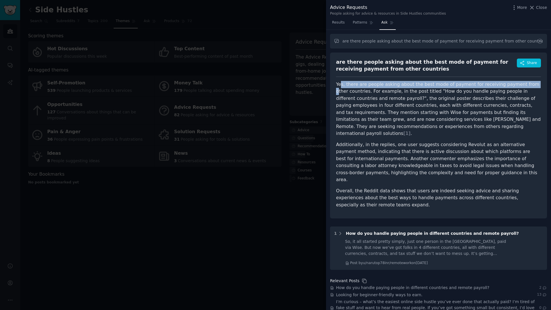
drag, startPoint x: 365, startPoint y: 85, endPoint x: 518, endPoint y: 87, distance: 152.3
click at [518, 87] on p "Yes, there are people asking about the best mode of payment for receiving payme…" at bounding box center [438, 109] width 205 height 56
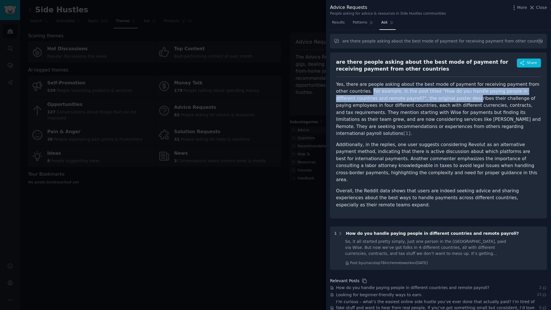
drag, startPoint x: 357, startPoint y: 91, endPoint x: 417, endPoint y: 96, distance: 60.4
click at [417, 96] on p "Yes, there are people asking about the best mode of payment for receiving payme…" at bounding box center [438, 109] width 205 height 56
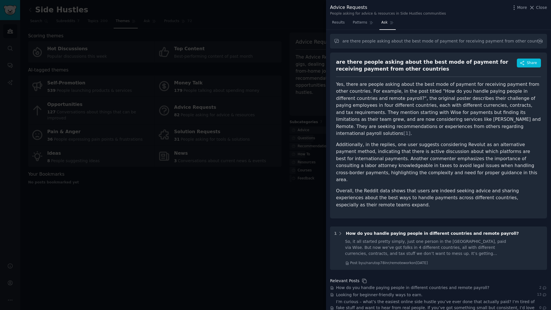
click at [447, 95] on p "Yes, there are people asking about the best mode of payment for receiving payme…" at bounding box center [438, 109] width 205 height 56
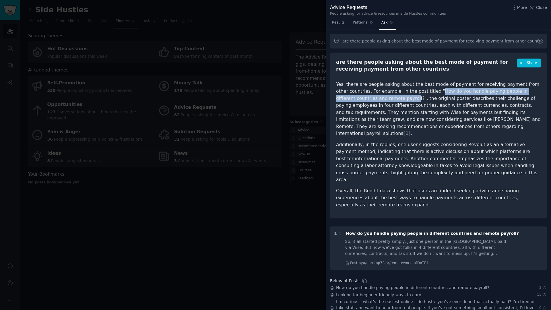
drag, startPoint x: 419, startPoint y: 89, endPoint x: 364, endPoint y: 98, distance: 55.3
click at [364, 98] on p "Yes, there are people asking about the best mode of payment for receiving payme…" at bounding box center [438, 109] width 205 height 56
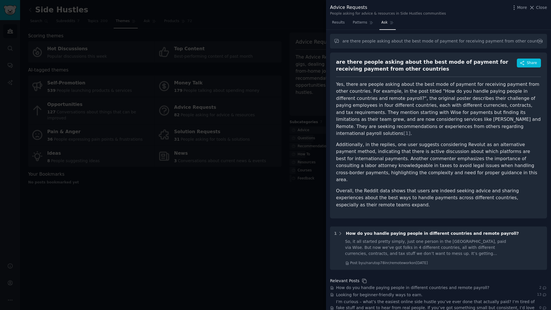
click at [400, 110] on p "Yes, there are people asking about the best mode of payment for receiving payme…" at bounding box center [438, 109] width 205 height 56
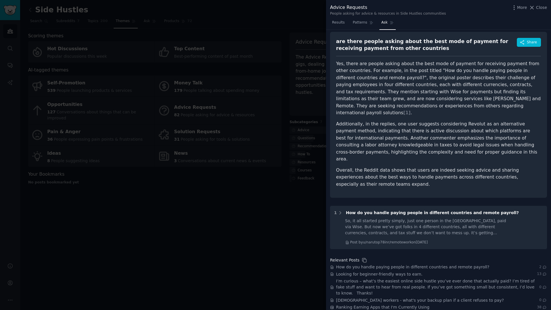
scroll to position [33, 0]
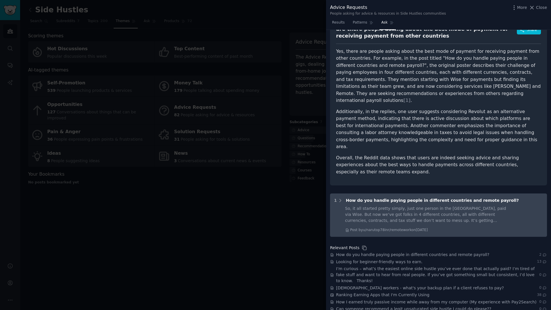
click at [405, 205] on div "So, it all started pretty simply, just one person in the [GEOGRAPHIC_DATA], pai…" at bounding box center [427, 214] width 165 height 18
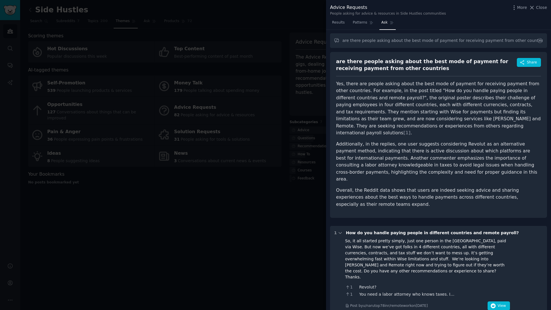
scroll to position [0, 0]
click at [262, 85] on div at bounding box center [275, 155] width 551 height 310
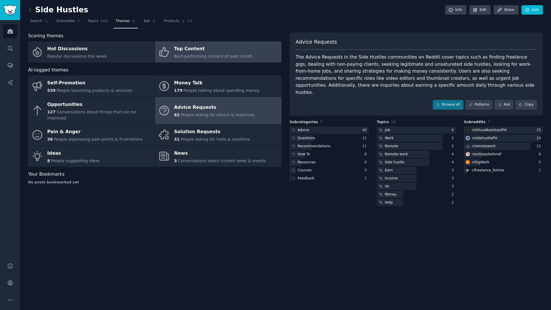
click at [206, 54] on span "Best-performing content of past month" at bounding box center [213, 56] width 79 height 5
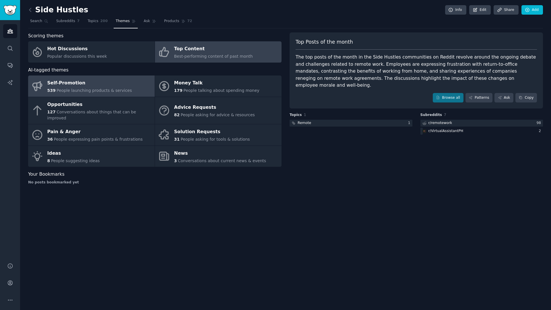
click at [106, 84] on div "Self-Promotion" at bounding box center [89, 83] width 85 height 9
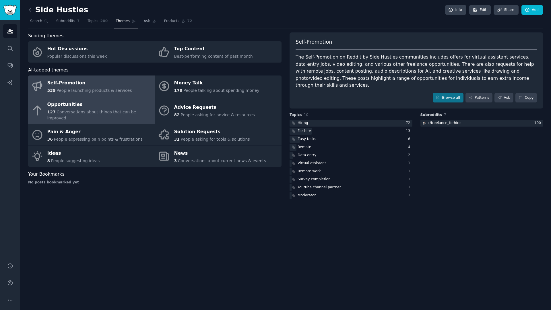
click at [98, 106] on div "Opportunities" at bounding box center [99, 104] width 104 height 9
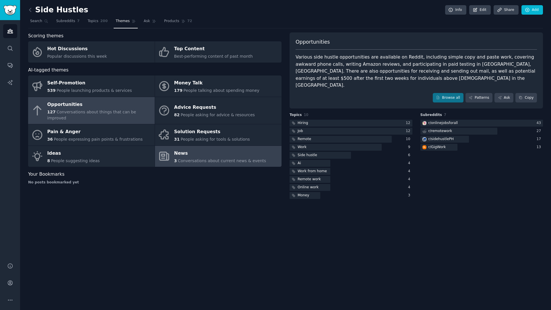
click at [190, 158] on span "Conversations about current news & events" at bounding box center [222, 160] width 88 height 5
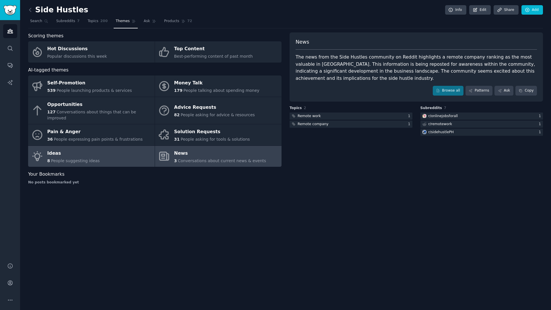
click at [101, 148] on link "Ideas 8 People suggesting ideas" at bounding box center [91, 156] width 127 height 21
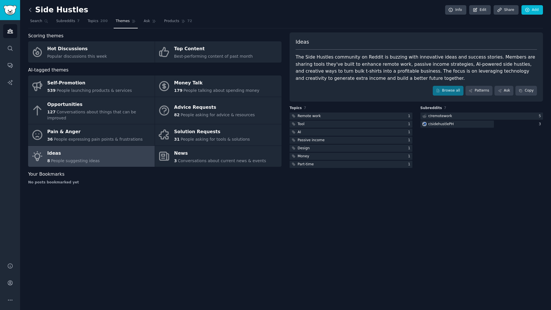
click at [30, 10] on icon at bounding box center [30, 10] width 6 height 6
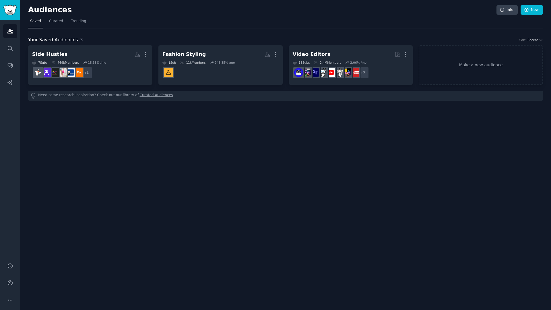
click at [290, 145] on div "Audiences Info New Saved Curated Trending Your Saved Audiences 3 Sort Recent Si…" at bounding box center [285, 155] width 531 height 310
click at [8, 48] on icon "Sidebar" at bounding box center [10, 48] width 6 height 6
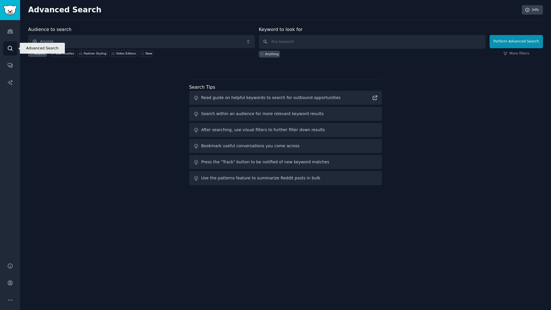
click at [10, 48] on icon "Sidebar" at bounding box center [10, 48] width 6 height 6
click at [77, 78] on div "Audience to search Anyone Anyone Side Hustles Fashion Styling Video Editors New…" at bounding box center [285, 106] width 515 height 161
click at [68, 42] on span "Anyone" at bounding box center [141, 41] width 227 height 13
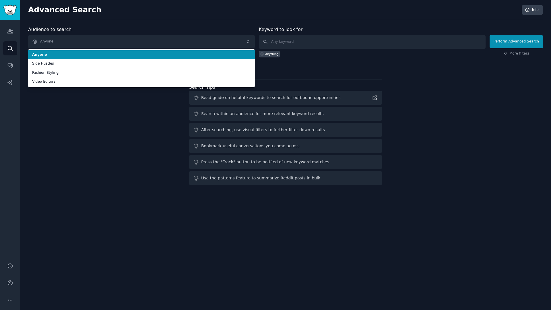
click at [41, 54] on span "Anyone" at bounding box center [141, 54] width 219 height 5
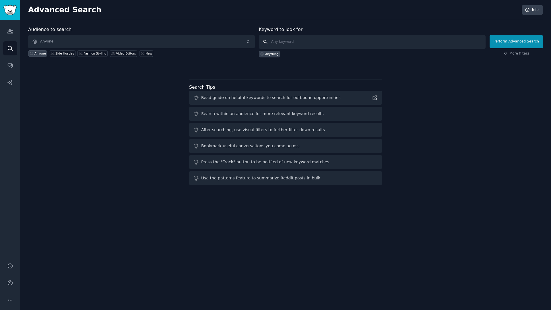
click at [290, 40] on input "text" at bounding box center [372, 42] width 227 height 14
type input "Dog food"
click at [365, 65] on div at bounding box center [285, 67] width 515 height 4
click at [525, 54] on link "More filters" at bounding box center [516, 53] width 26 height 5
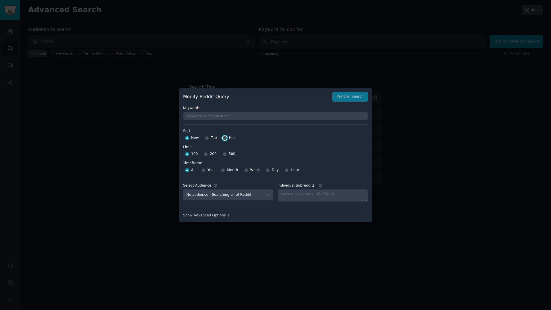
click at [225, 137] on input "Hot" at bounding box center [225, 138] width 4 height 4
radio input "true"
click at [245, 170] on input "Week" at bounding box center [246, 170] width 4 height 4
radio input "true"
click at [266, 196] on select "No audience - Searching all of Reddit Side Hustles - 7 Subreddits Fashion Styli…" at bounding box center [228, 195] width 90 height 12
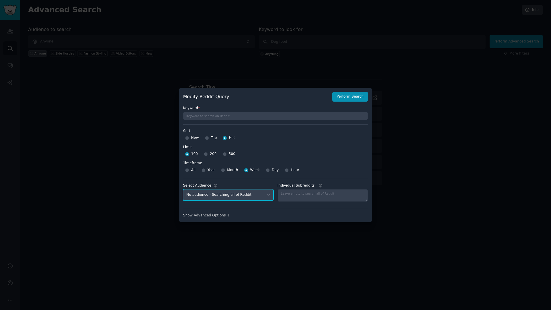
click at [270, 195] on select "No audience - Searching all of Reddit Side Hustles - 7 Subreddits Fashion Styli…" at bounding box center [228, 195] width 90 height 12
click at [238, 193] on select "No audience - Searching all of Reddit Side Hustles - 7 Subreddits Fashion Styli…" at bounding box center [228, 195] width 90 height 12
click at [261, 190] on select "No audience - Searching all of Reddit Side Hustles - 7 Subreddits Fashion Styli…" at bounding box center [228, 195] width 90 height 12
click at [200, 216] on div "Show Advanced Options ↓" at bounding box center [275, 215] width 185 height 5
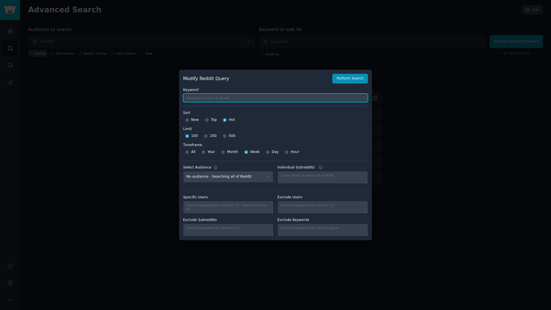
click at [226, 96] on input "text" at bounding box center [275, 98] width 185 height 9
type input "Dog food"
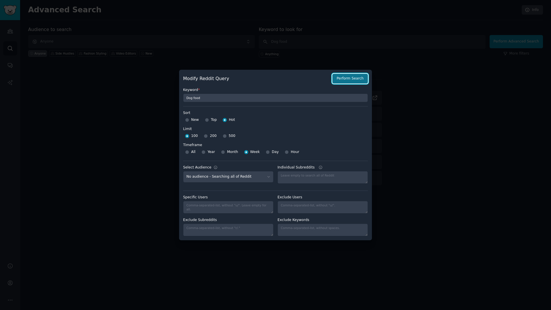
click at [347, 80] on button "Perform Search" at bounding box center [350, 79] width 36 height 10
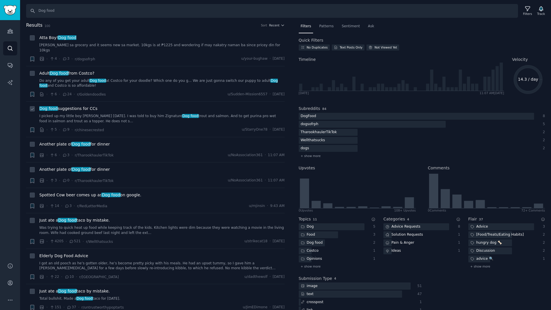
click at [33, 108] on icon at bounding box center [32, 109] width 2 height 2
checkbox input "true"
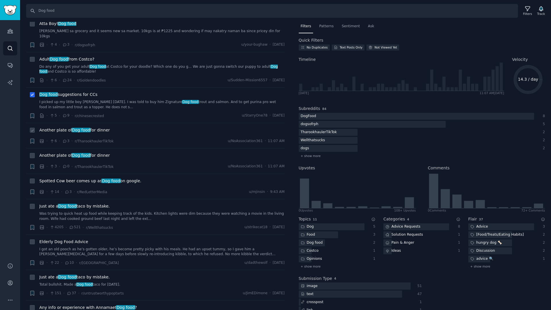
scroll to position [29, 0]
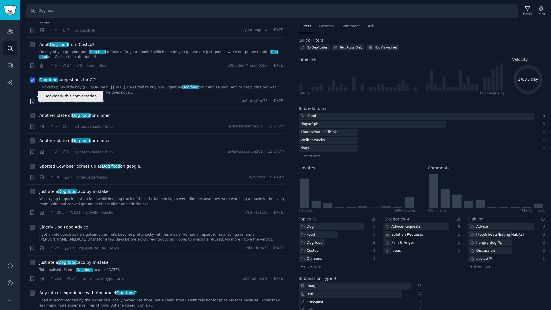
click at [32, 99] on icon "button" at bounding box center [31, 101] width 3 height 5
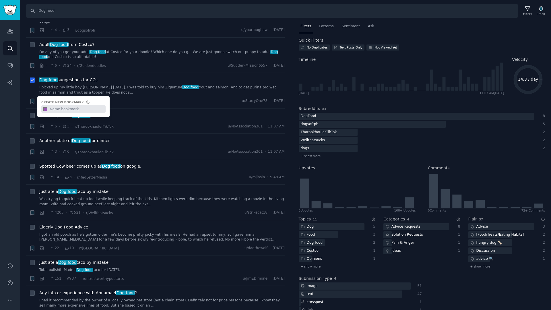
click at [80, 105] on input "text" at bounding box center [77, 109] width 57 height 8
type input "sample bookmark"
click at [228, 98] on div "· 5 · 9 · r/chinesecrested u/StarryOne78 · [DATE]" at bounding box center [161, 101] width 245 height 6
click at [320, 26] on span "Patterns" at bounding box center [326, 26] width 14 height 5
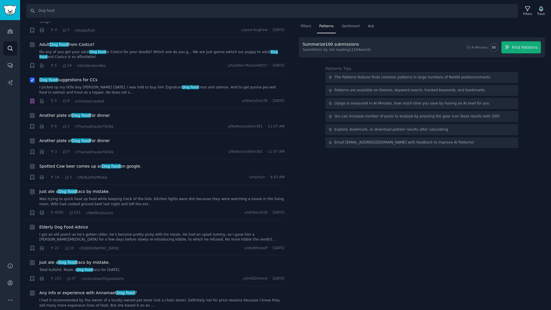
click at [375, 193] on div "Filters Patterns Sentiment Ask Summarize 100 submissions Save 50 min by not rea…" at bounding box center [422, 166] width 258 height 288
click at [305, 24] on span "Filters" at bounding box center [306, 26] width 11 height 5
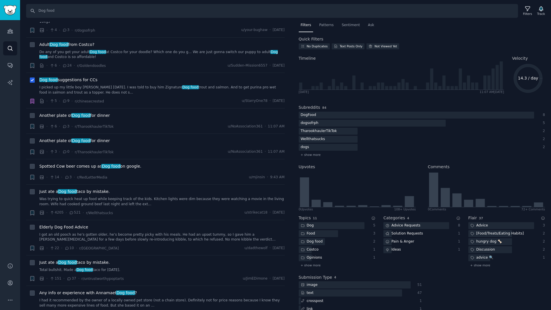
scroll to position [0, 0]
click at [322, 27] on span "Patterns" at bounding box center [326, 26] width 14 height 5
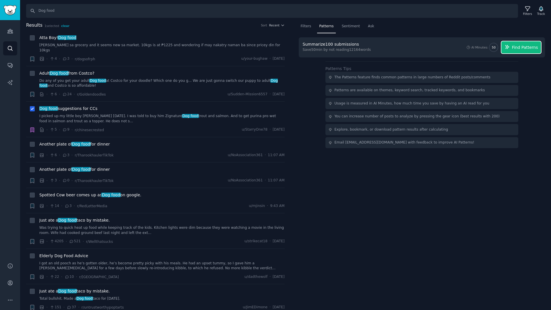
click at [509, 49] on icon "button" at bounding box center [507, 46] width 5 height 5
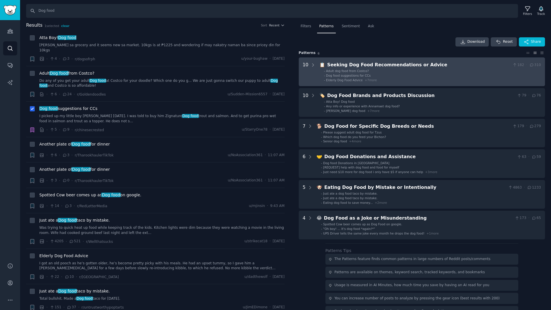
click at [364, 75] on span "Dog food suggestions for CCs" at bounding box center [348, 75] width 44 height 3
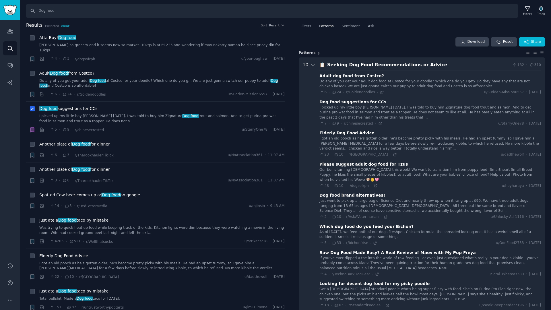
click at [346, 28] on span "Sentiment" at bounding box center [351, 26] width 18 height 5
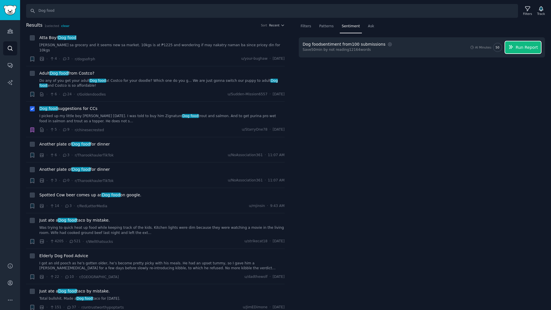
click at [520, 45] on span "Run Report" at bounding box center [527, 47] width 22 height 6
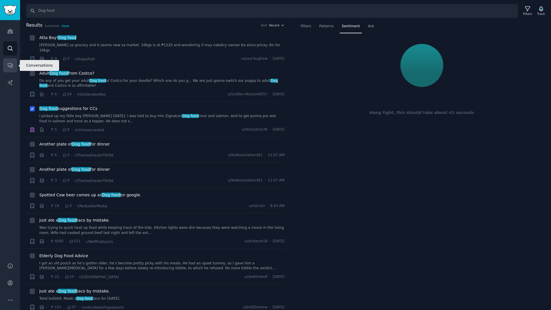
click at [15, 65] on link "Conversations" at bounding box center [10, 65] width 14 height 14
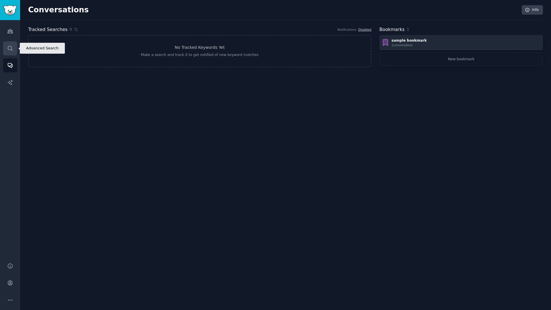
click at [4, 53] on link "Search" at bounding box center [10, 48] width 14 height 14
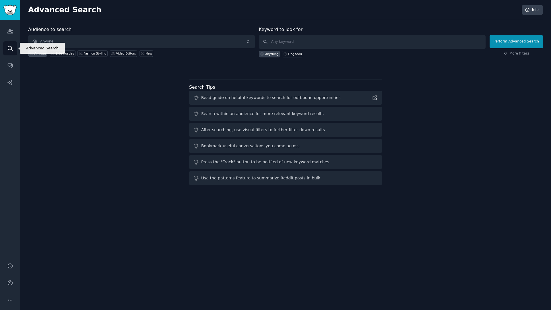
click at [9, 49] on icon "Sidebar" at bounding box center [10, 48] width 6 height 6
click at [528, 55] on link "More filters" at bounding box center [516, 53] width 26 height 5
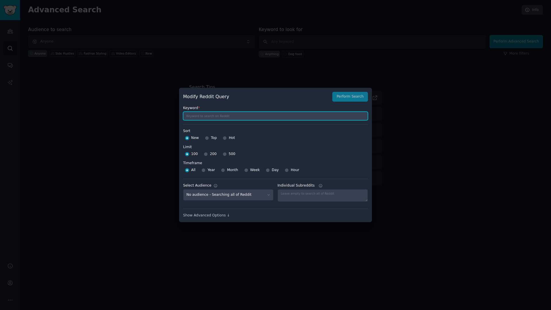
click at [268, 115] on input "text" at bounding box center [275, 116] width 185 height 9
type input "Dog food"
click at [248, 170] on div "Week" at bounding box center [252, 170] width 16 height 9
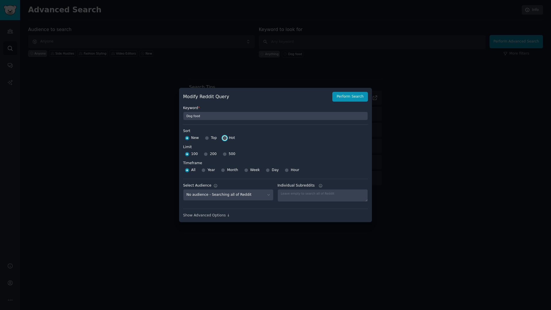
click at [223, 137] on input "Hot" at bounding box center [225, 138] width 4 height 4
radio input "true"
click at [246, 169] on input "Week" at bounding box center [246, 170] width 4 height 4
radio input "true"
click at [349, 98] on button "Perform Search" at bounding box center [350, 97] width 36 height 10
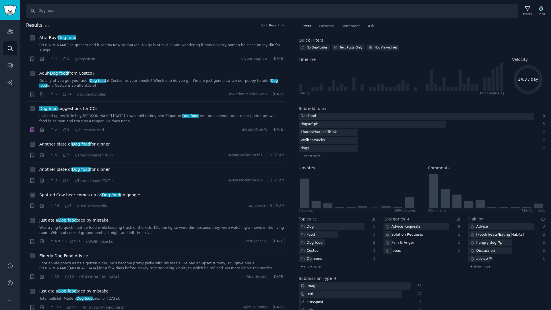
click at [29, 192] on div at bounding box center [32, 195] width 6 height 6
click at [32, 195] on icon at bounding box center [32, 196] width 2 height 2
checkbox input "true"
drag, startPoint x: 96, startPoint y: 193, endPoint x: 83, endPoint y: 195, distance: 13.6
click at [83, 195] on div "Spotted Cow beer comes up as Dog food on google. · 14 · 3 · r/RedLetterMedia u/…" at bounding box center [161, 200] width 245 height 17
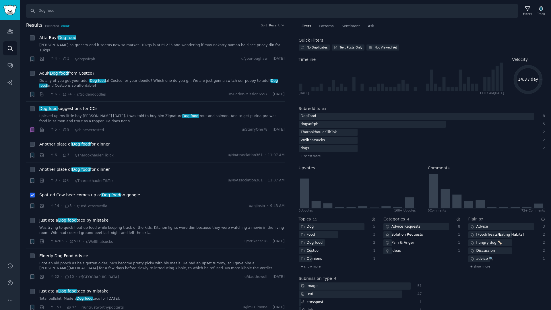
click at [69, 192] on span "Spotted Cow beer comes up as Dog food on google." at bounding box center [90, 195] width 102 height 6
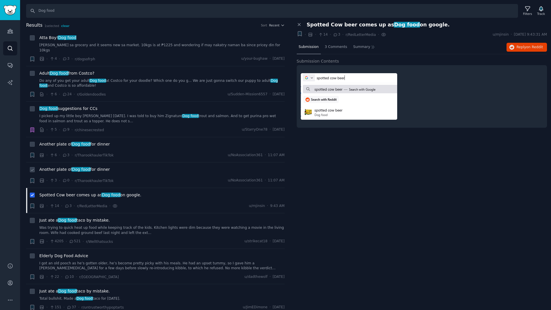
click at [66, 166] on span "Another plate of Dog food for dinner" at bounding box center [74, 169] width 71 height 6
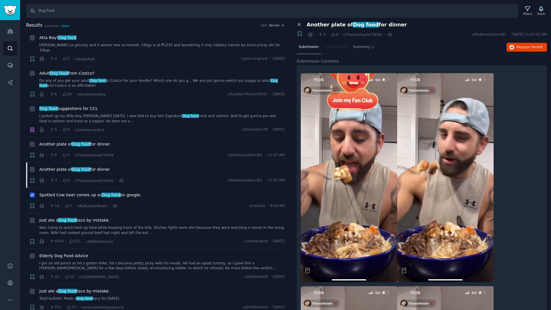
click at [300, 26] on icon at bounding box center [299, 24] width 5 height 5
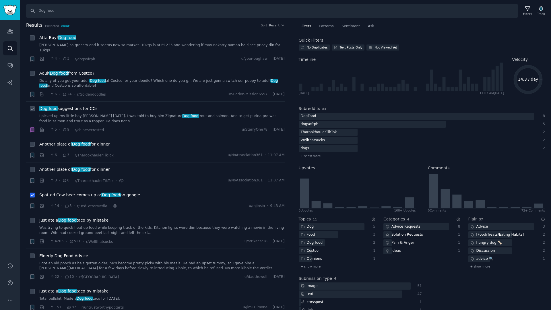
click at [74, 106] on span "Dog food suggestions for CCs" at bounding box center [68, 109] width 58 height 6
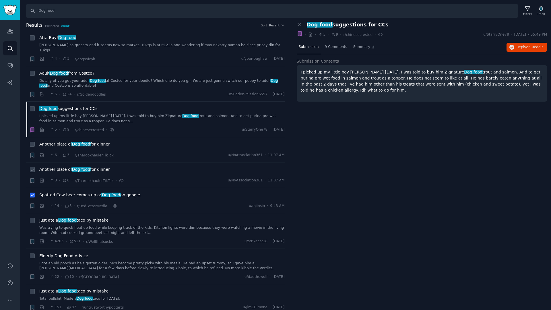
click at [60, 166] on span "Another plate of Dog food for dinner" at bounding box center [74, 169] width 71 height 6
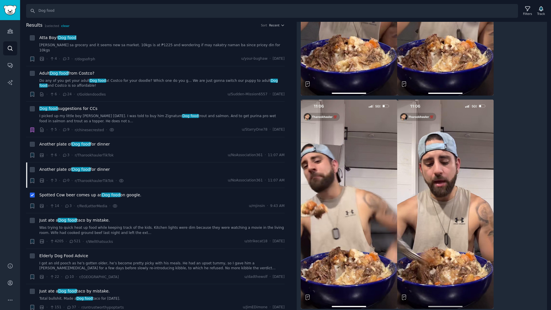
scroll to position [199, 0]
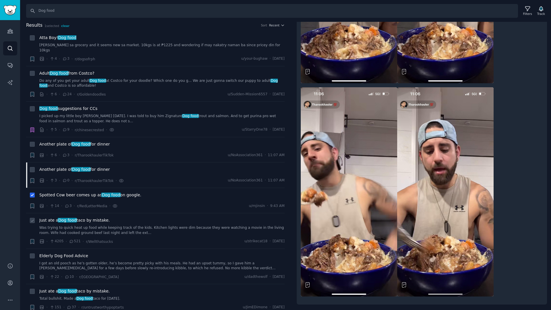
click at [96, 217] on span "Just ate a Dog food taco by mistake." at bounding box center [74, 220] width 71 height 6
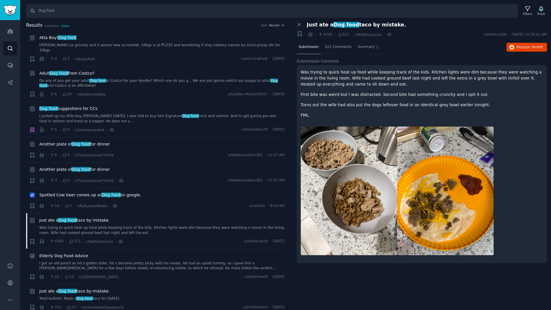
scroll to position [29, 0]
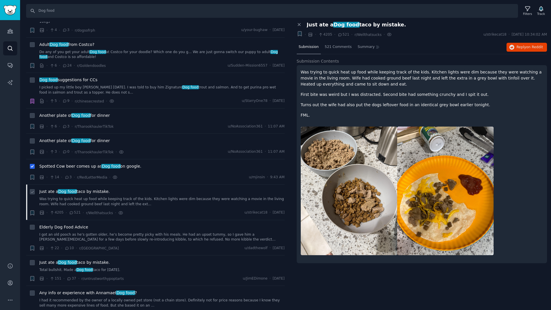
click at [98, 188] on span "Just ate a Dog food taco by mistake." at bounding box center [74, 191] width 71 height 6
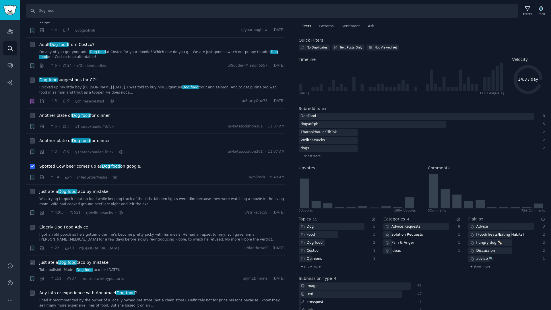
click at [86, 259] on span "Just ate a Dog food taco by mistake." at bounding box center [74, 262] width 71 height 6
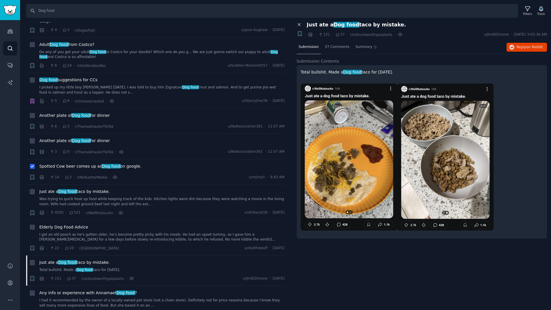
click at [298, 24] on icon at bounding box center [299, 25] width 3 height 3
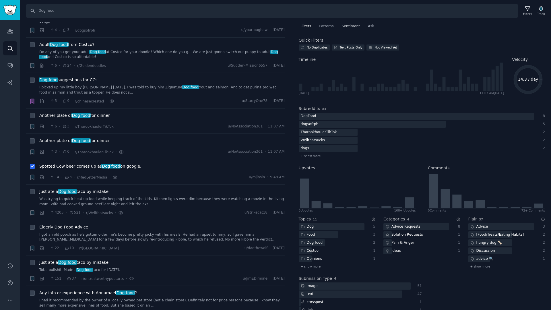
click at [350, 26] on span "Sentiment" at bounding box center [351, 26] width 18 height 5
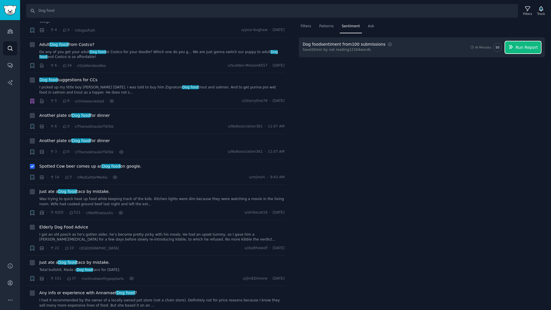
click at [524, 47] on span "Run Report" at bounding box center [527, 47] width 22 height 6
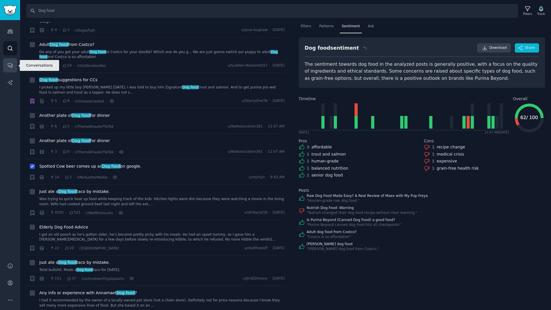
click at [8, 67] on icon "Sidebar" at bounding box center [10, 65] width 6 height 6
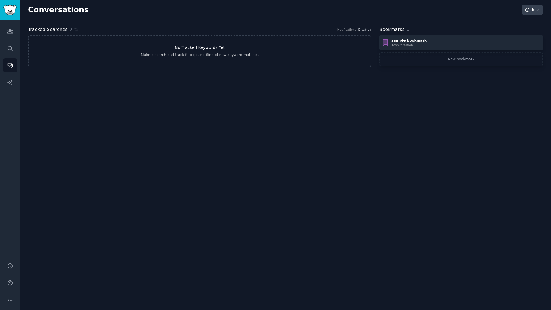
click at [201, 48] on h3 "No Tracked Keywords Yet" at bounding box center [200, 47] width 50 height 6
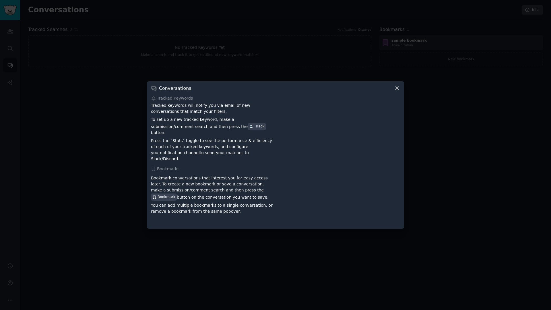
click at [395, 91] on icon at bounding box center [397, 88] width 6 height 6
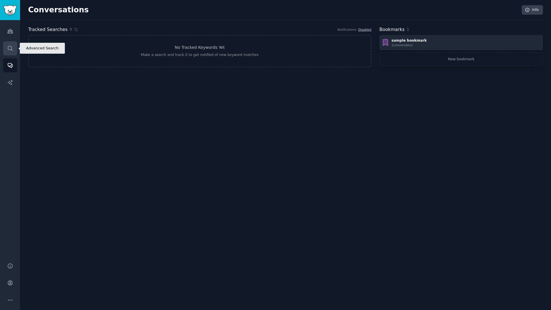
click at [11, 50] on icon "Sidebar" at bounding box center [10, 48] width 6 height 6
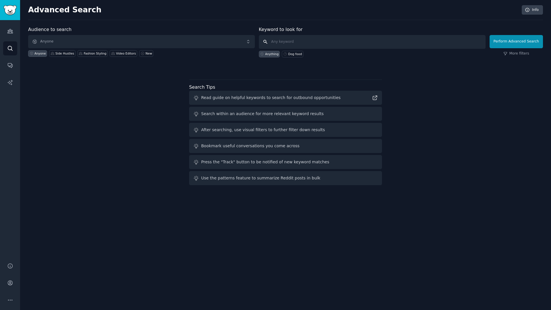
click at [305, 45] on input "text" at bounding box center [372, 42] width 227 height 14
type input "dog food"
click button "Perform Advanced Search" at bounding box center [515, 41] width 53 height 13
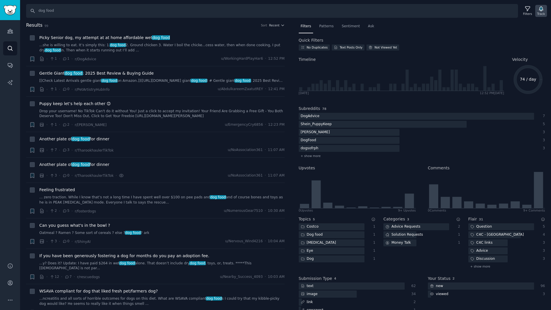
click at [541, 11] on icon "button" at bounding box center [541, 9] width 4 height 5
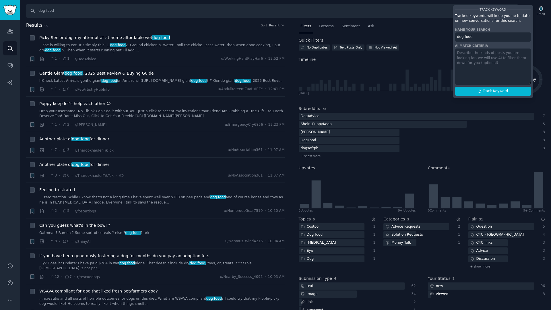
click at [482, 38] on input "dog food" at bounding box center [493, 36] width 76 height 9
click at [495, 57] on textarea at bounding box center [493, 66] width 76 height 36
type textarea "dog food"
click at [487, 93] on span "Track Keyword" at bounding box center [495, 91] width 25 height 5
type input "dog food"
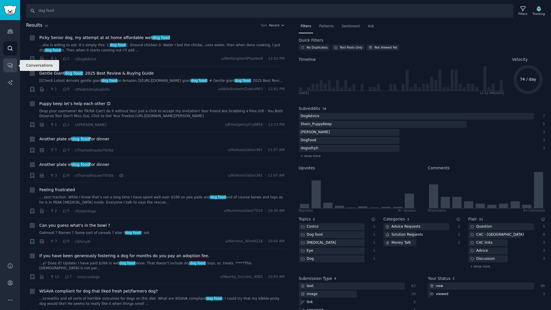
click at [10, 67] on icon "Sidebar" at bounding box center [10, 65] width 5 height 5
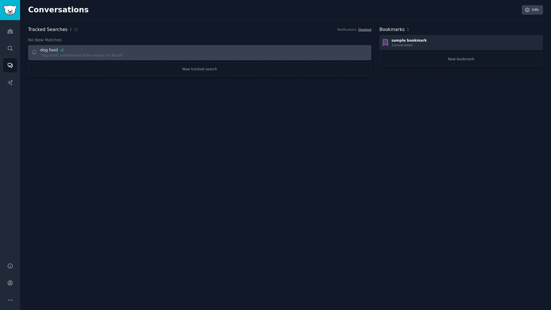
click at [148, 51] on div "dog food "dog food" submissions from anyone on Reddit" at bounding box center [113, 52] width 165 height 11
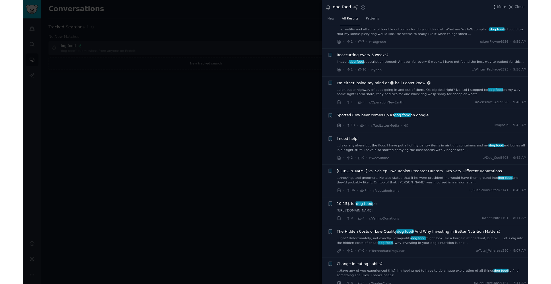
scroll to position [258, 0]
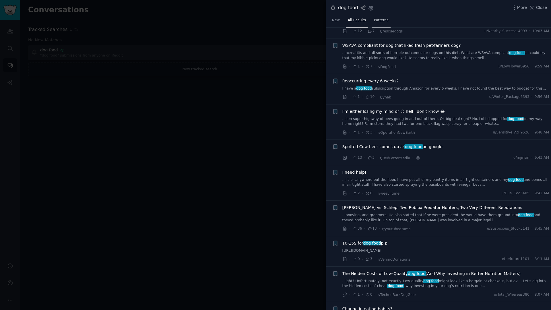
click at [378, 18] on span "Patterns" at bounding box center [381, 20] width 14 height 5
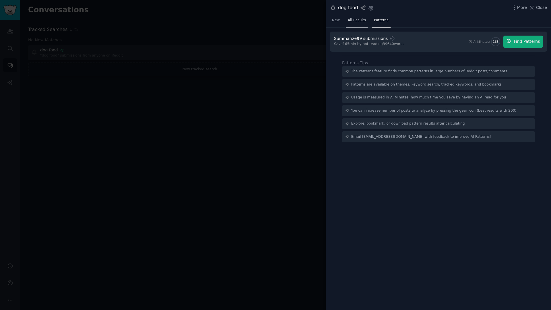
click at [358, 21] on span "All Results" at bounding box center [357, 20] width 18 height 5
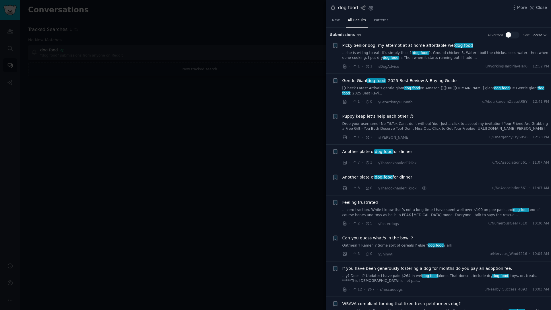
click at [274, 83] on div at bounding box center [275, 155] width 551 height 310
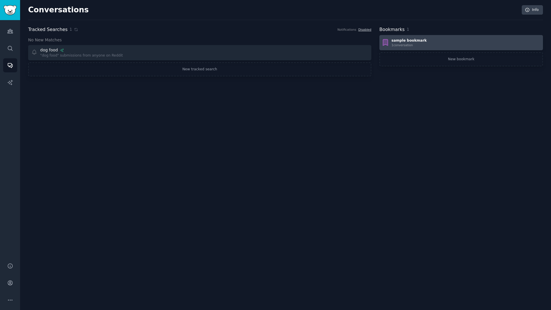
click at [430, 45] on div "sample bookmark 1 conversation" at bounding box center [461, 42] width 160 height 9
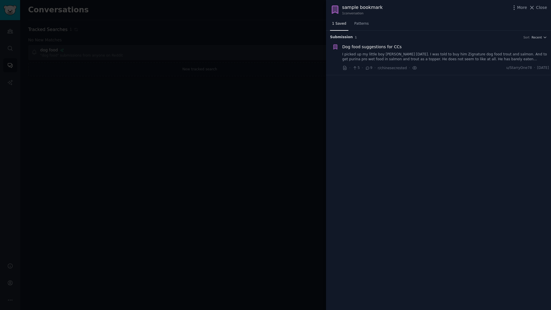
click at [275, 75] on div at bounding box center [275, 155] width 551 height 310
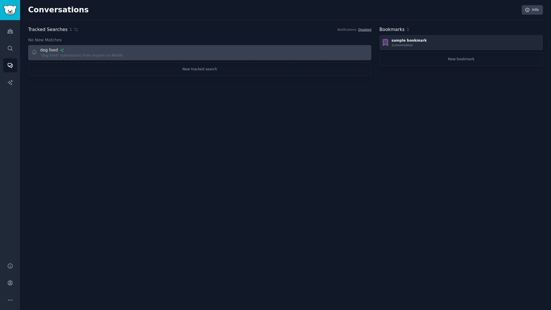
click at [195, 53] on div "dog food "dog food" submissions from anyone on Reddit" at bounding box center [113, 52] width 165 height 11
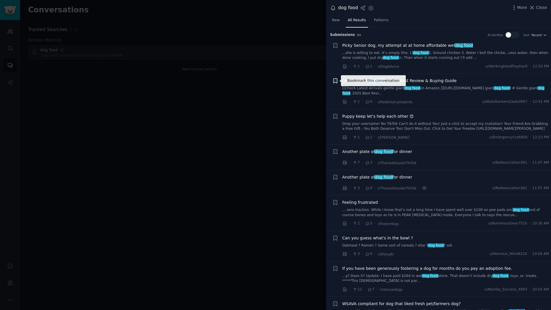
click at [335, 80] on icon "button" at bounding box center [334, 81] width 3 height 5
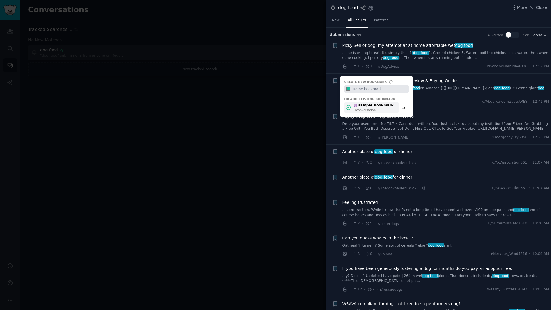
click at [377, 107] on div "sample bookmark" at bounding box center [373, 105] width 40 height 5
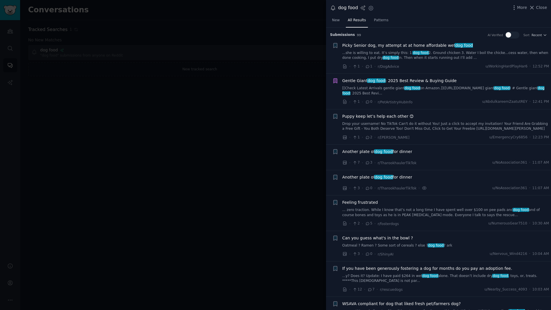
drag, startPoint x: 283, startPoint y: 88, endPoint x: 280, endPoint y: 86, distance: 3.5
click at [282, 88] on div at bounding box center [275, 155] width 551 height 310
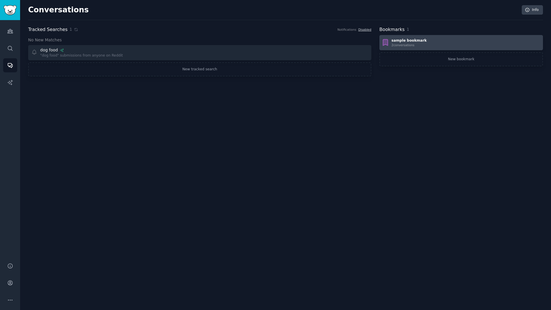
click at [447, 44] on div "sample bookmark 2 conversation s" at bounding box center [461, 42] width 160 height 9
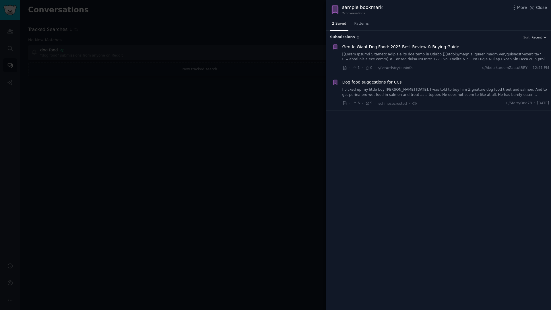
click at [223, 63] on div at bounding box center [275, 155] width 551 height 310
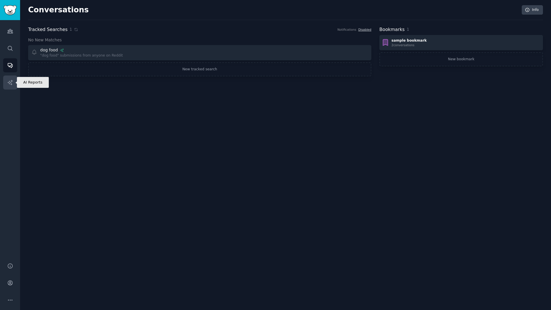
click at [14, 85] on link "AI Reports" at bounding box center [10, 82] width 14 height 14
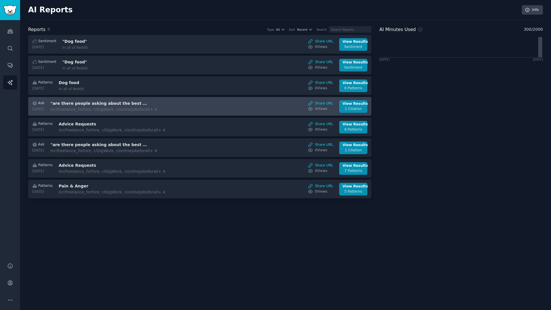
drag, startPoint x: 419, startPoint y: 111, endPoint x: 370, endPoint y: 98, distance: 50.3
click at [419, 111] on div "AI Minutes Used 300 / 2000 [DATE] [DATE]" at bounding box center [461, 113] width 164 height 174
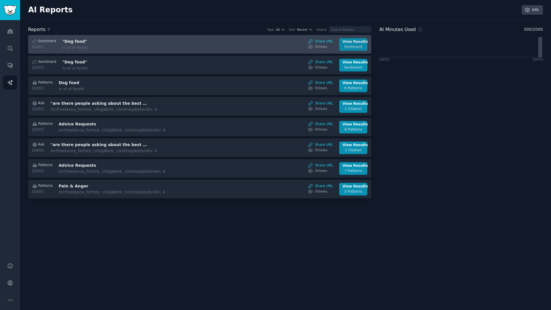
click at [359, 48] on div "Sentiment" at bounding box center [354, 46] width 22 height 5
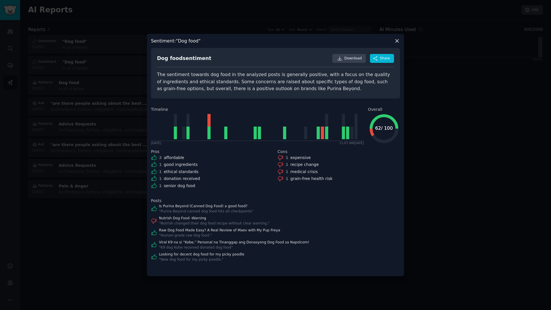
click at [395, 42] on icon at bounding box center [397, 41] width 6 height 6
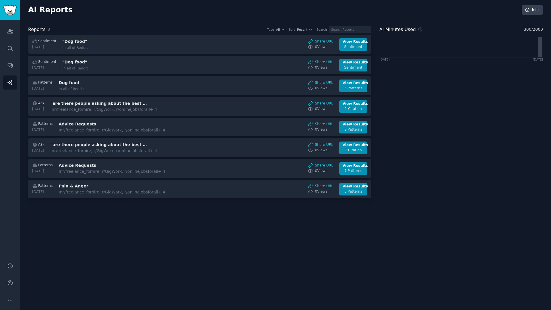
click at [442, 82] on div "AI Minutes Used 300 / 2000 [DATE] [DATE]" at bounding box center [461, 113] width 164 height 174
click at [11, 266] on icon "Sidebar" at bounding box center [10, 266] width 6 height 6
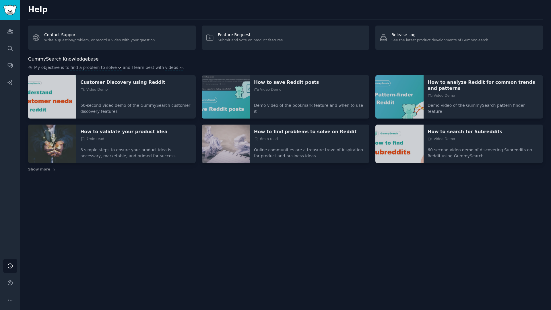
drag, startPoint x: 183, startPoint y: 193, endPoint x: 180, endPoint y: 194, distance: 2.9
click at [183, 193] on div "Help Contact Support Write a question/problem, or record a video with your ques…" at bounding box center [285, 155] width 531 height 310
click at [12, 280] on icon "Sidebar" at bounding box center [10, 283] width 6 height 6
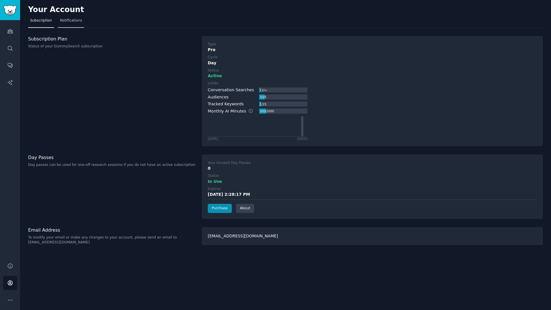
click at [72, 20] on span "Notifications" at bounding box center [71, 20] width 22 height 5
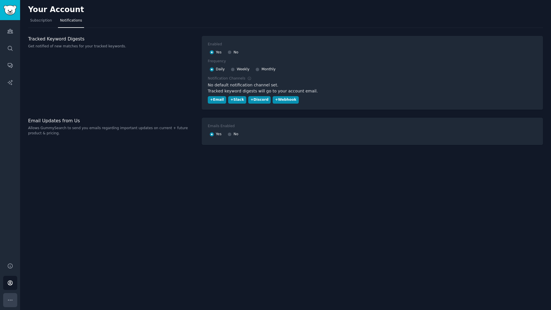
click at [9, 300] on icon "Sidebar" at bounding box center [10, 300] width 6 height 6
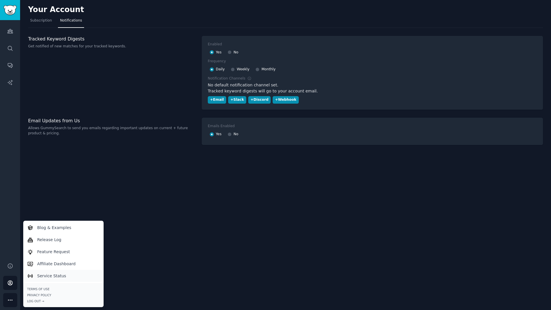
click at [41, 278] on p "Service Status" at bounding box center [51, 276] width 29 height 6
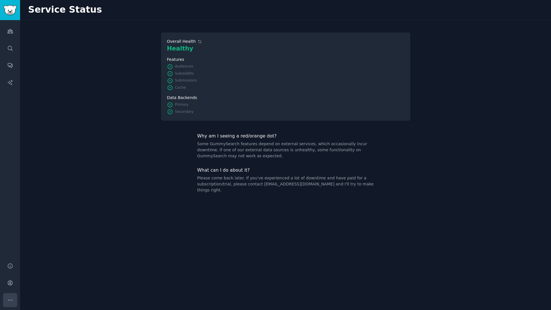
click at [11, 296] on button "More" at bounding box center [10, 300] width 14 height 14
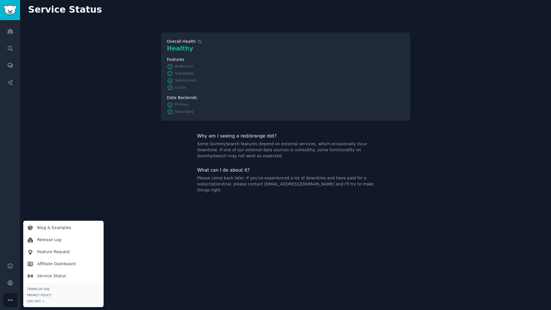
click at [177, 243] on div "Healthy Overall Health Healthy Features Audiences Subreddits Submissions Cache …" at bounding box center [285, 164] width 531 height 289
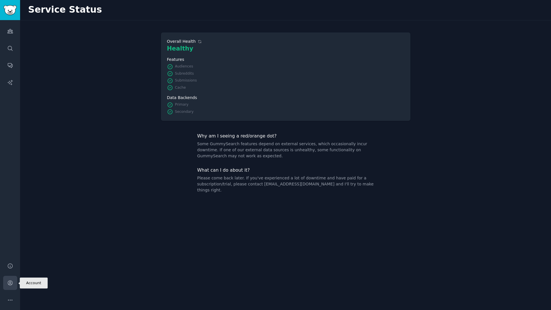
click at [9, 283] on icon "Sidebar" at bounding box center [10, 283] width 6 height 6
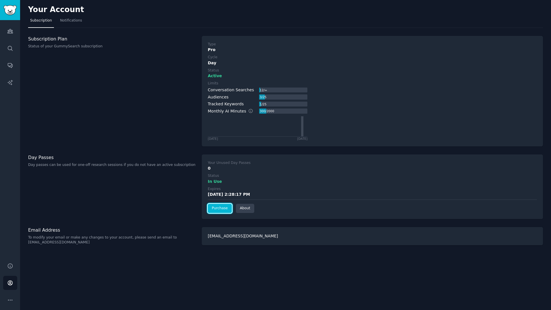
click at [224, 211] on link "Purchase" at bounding box center [220, 208] width 24 height 9
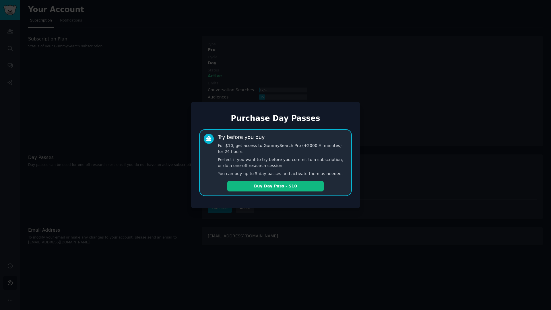
click at [199, 53] on div at bounding box center [275, 155] width 551 height 310
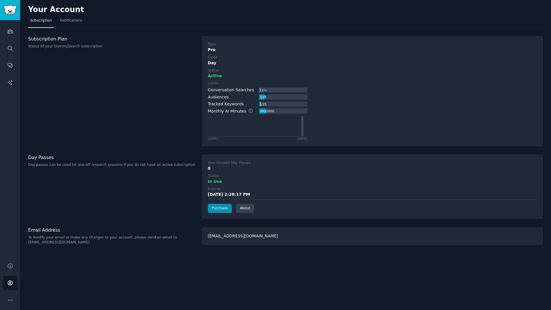
click at [388, 75] on div "Active" at bounding box center [372, 76] width 329 height 6
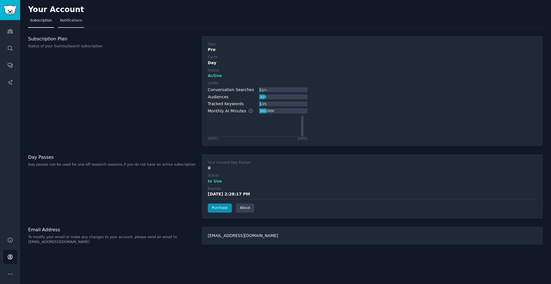
click at [72, 20] on span "Notifications" at bounding box center [71, 20] width 22 height 5
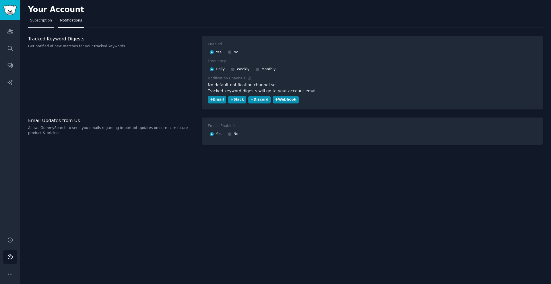
click at [43, 23] on span "Subscription" at bounding box center [41, 20] width 22 height 5
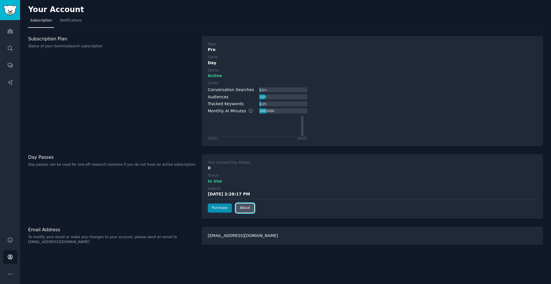
click at [245, 209] on link "About" at bounding box center [245, 208] width 18 height 9
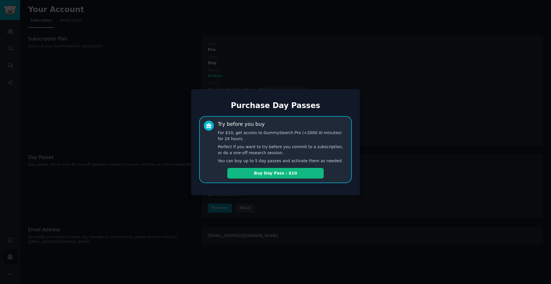
click at [374, 122] on div at bounding box center [275, 142] width 551 height 284
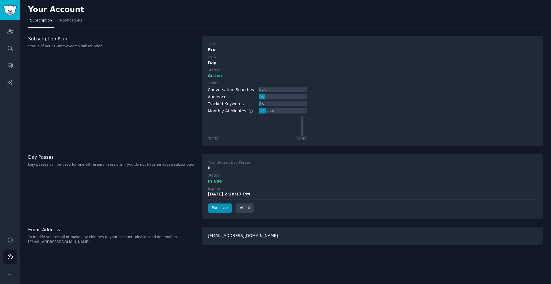
click at [77, 37] on h3 "Subscription Plan" at bounding box center [112, 39] width 168 height 6
click at [211, 48] on div "Pro" at bounding box center [372, 50] width 329 height 6
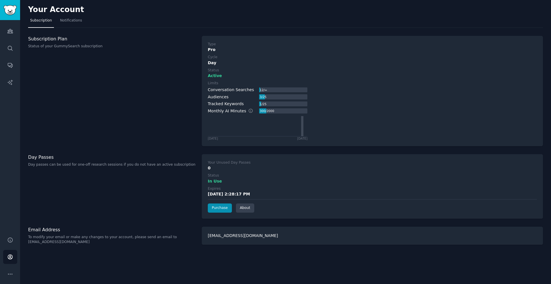
click at [232, 100] on div "Audiences 3 / 25" at bounding box center [258, 97] width 100 height 6
click at [413, 129] on div "Limits Conversation Searches 12 / ∞ Audiences 3 / 25 Tracked Keywords 1 / 25 Mo…" at bounding box center [372, 110] width 329 height 59
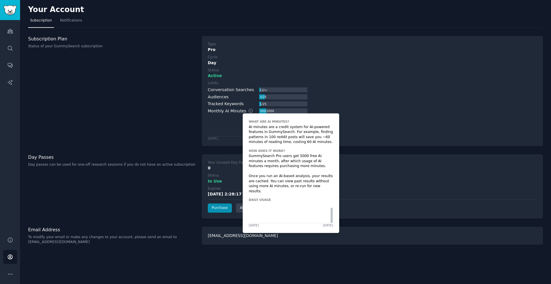
click at [248, 110] on icon at bounding box center [250, 110] width 5 height 5
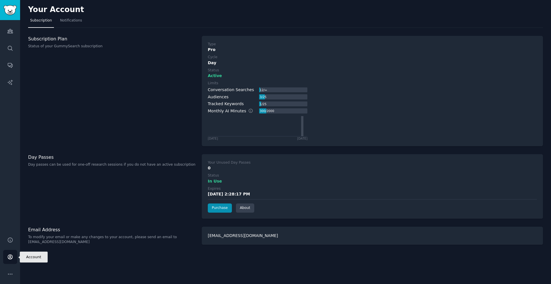
click at [5, 261] on link "Account" at bounding box center [10, 257] width 14 height 14
click at [348, 121] on div "Limits Conversation Searches 12 / ∞ Audiences 3 / 25 Tracked Keywords 1 / 25 Mo…" at bounding box center [372, 110] width 329 height 59
click at [66, 59] on div "Subscription Plan Status of your GummySearch subscription" at bounding box center [112, 91] width 168 height 110
click at [45, 211] on div "Day Passes Day passes can be used for one-off research sessions if you do not h…" at bounding box center [112, 186] width 168 height 65
